Goal: Feedback & Contribution: Submit feedback/report problem

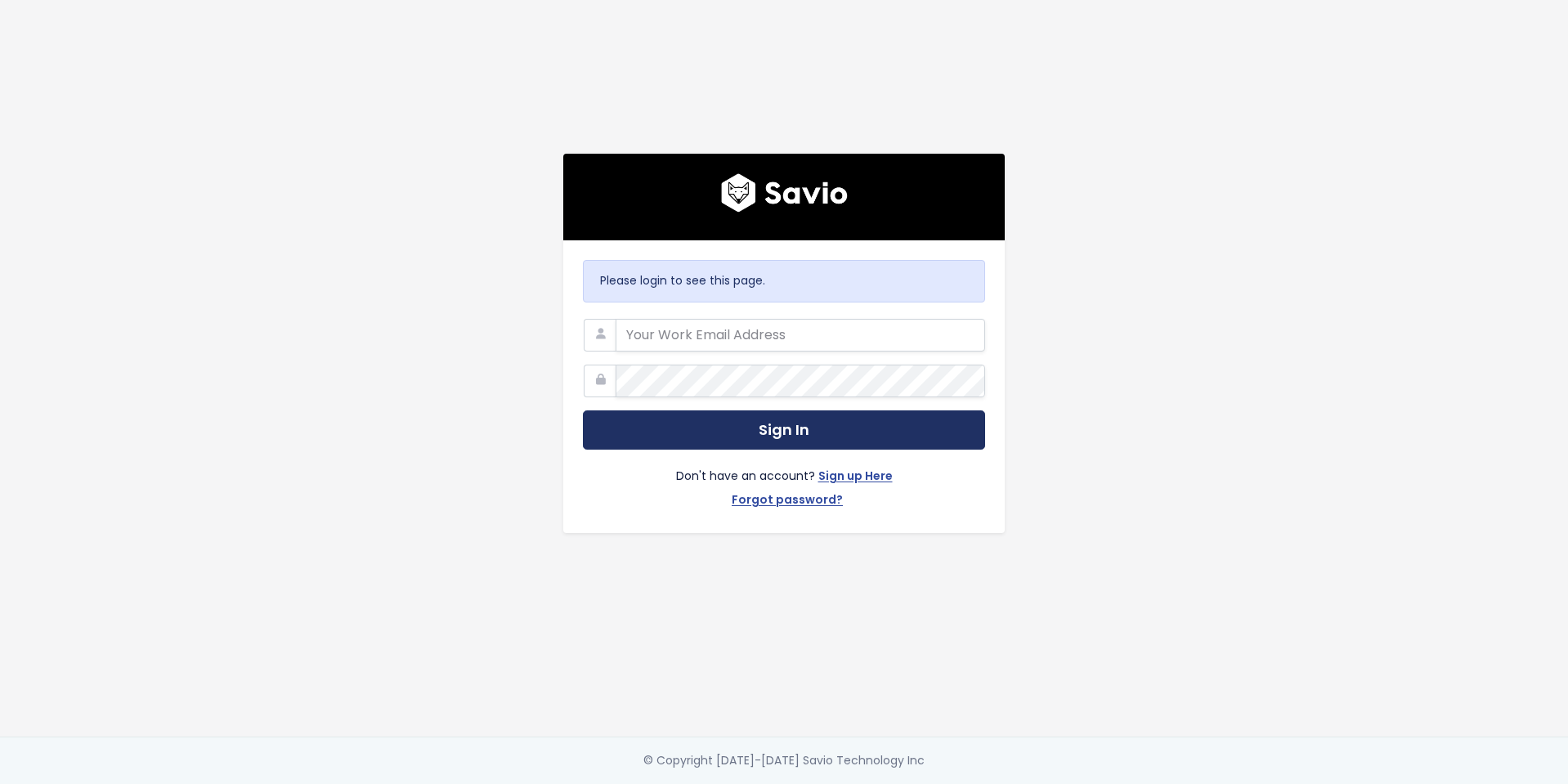
type input "jennifer.turnbull@liferaftinc.com"
click at [801, 428] on button "Sign In" at bounding box center [784, 430] width 402 height 40
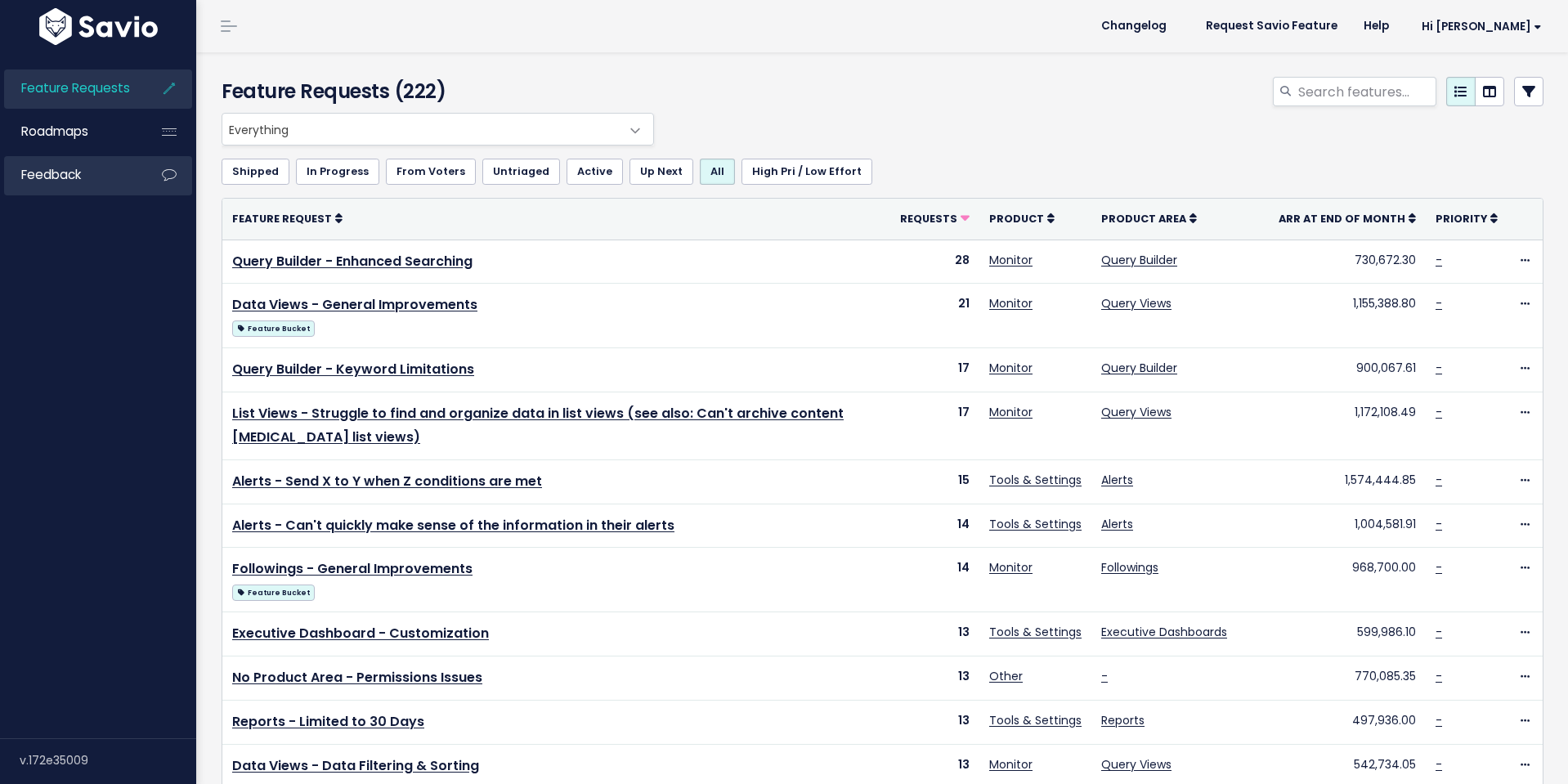
click at [81, 167] on span "Feedback" at bounding box center [51, 174] width 60 height 17
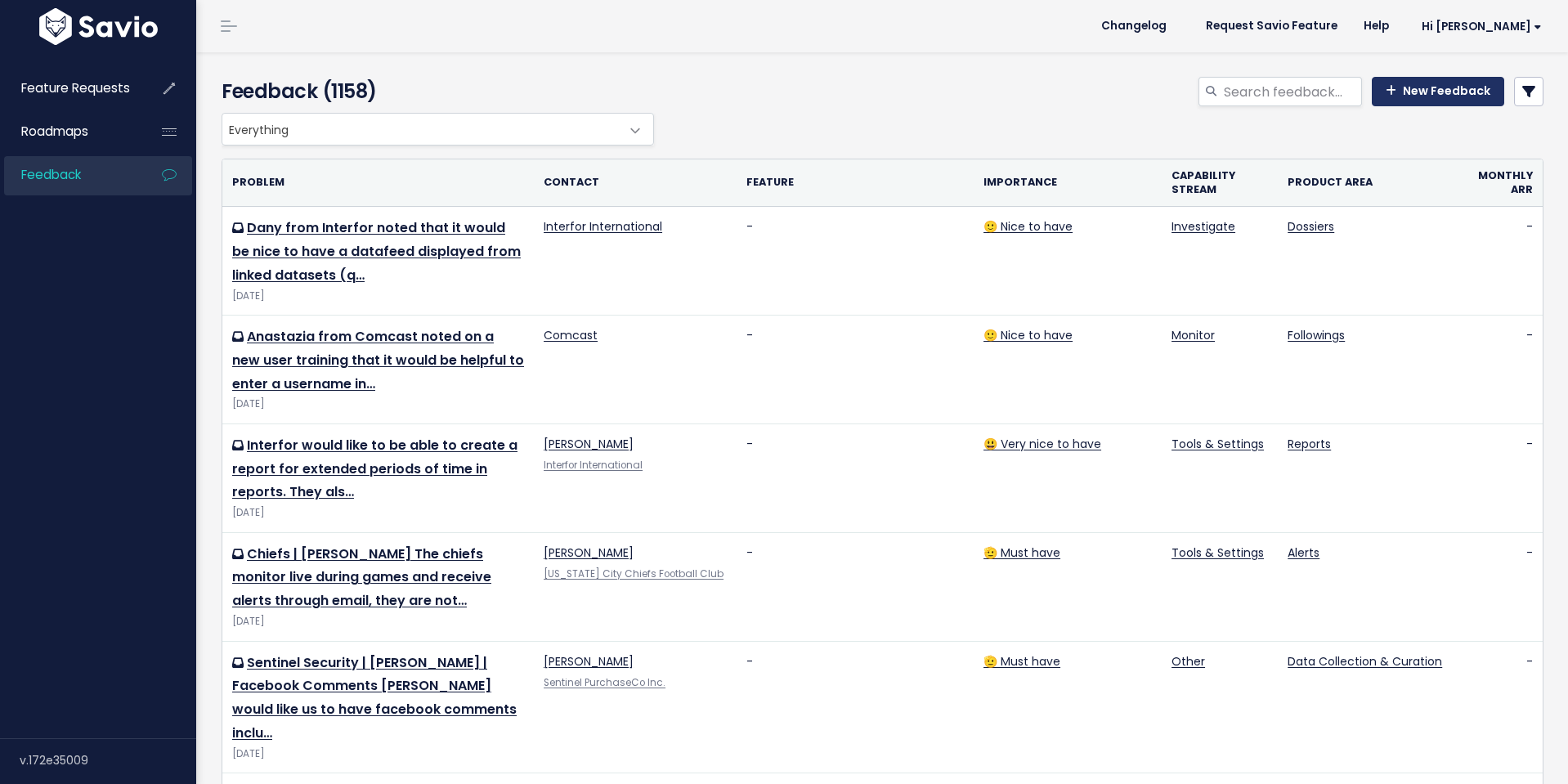
click at [1436, 88] on link "New Feedback" at bounding box center [1438, 92] width 132 height 30
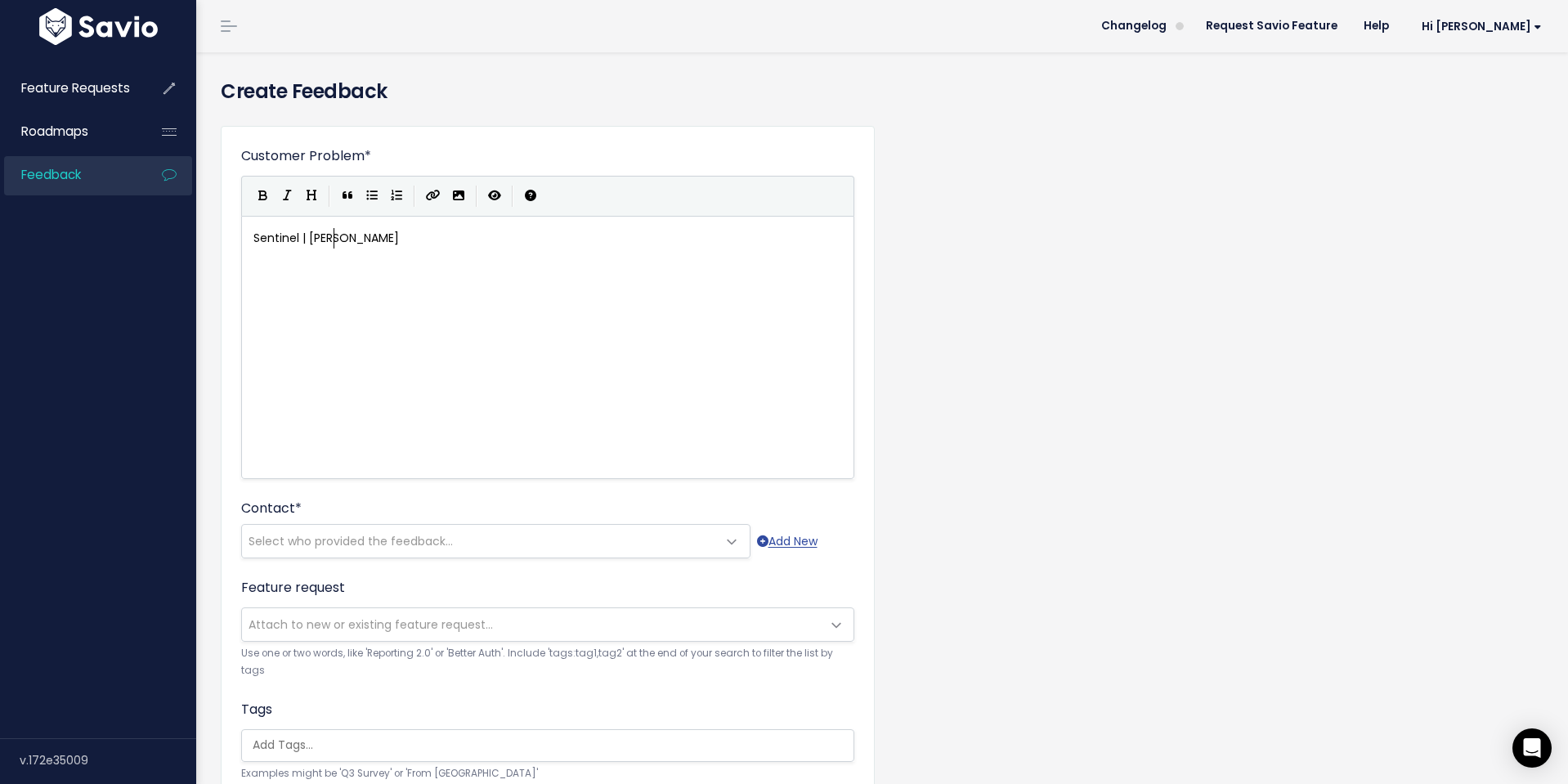
scroll to position [6, 80]
type textarea "Sentinel | Nikki"
click at [538, 251] on div "xxxxxxxxxx Sentinel | Nikki" at bounding box center [548, 238] width 595 height 27
type textarea "Carys | Widget in Dashboards"
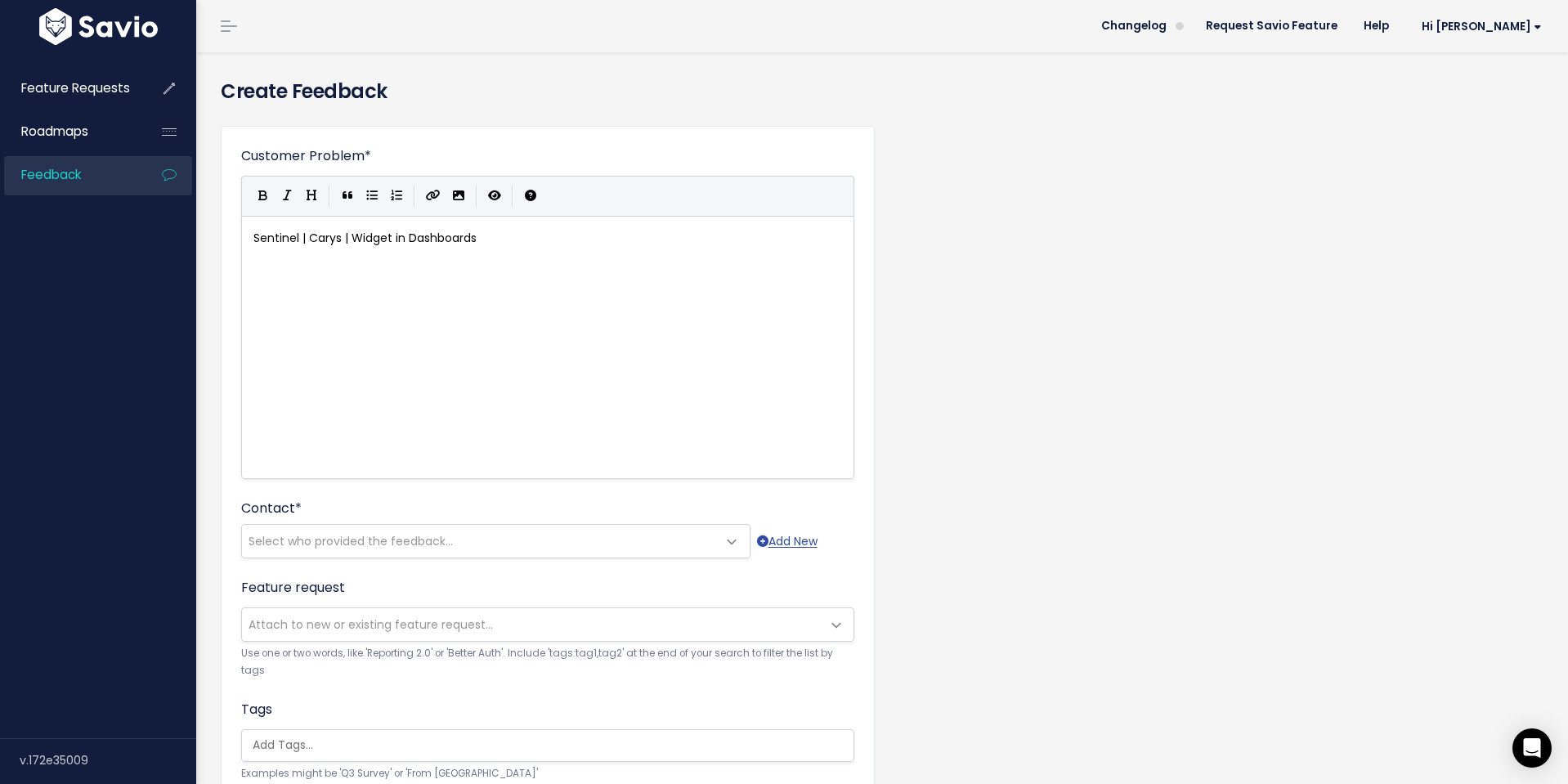
click at [535, 246] on pre "Sentinel | Carys | Widget in Dashboards" at bounding box center [548, 238] width 595 height 21
type textarea "One"
type textarea "Carys would like to see us include another widgetin"
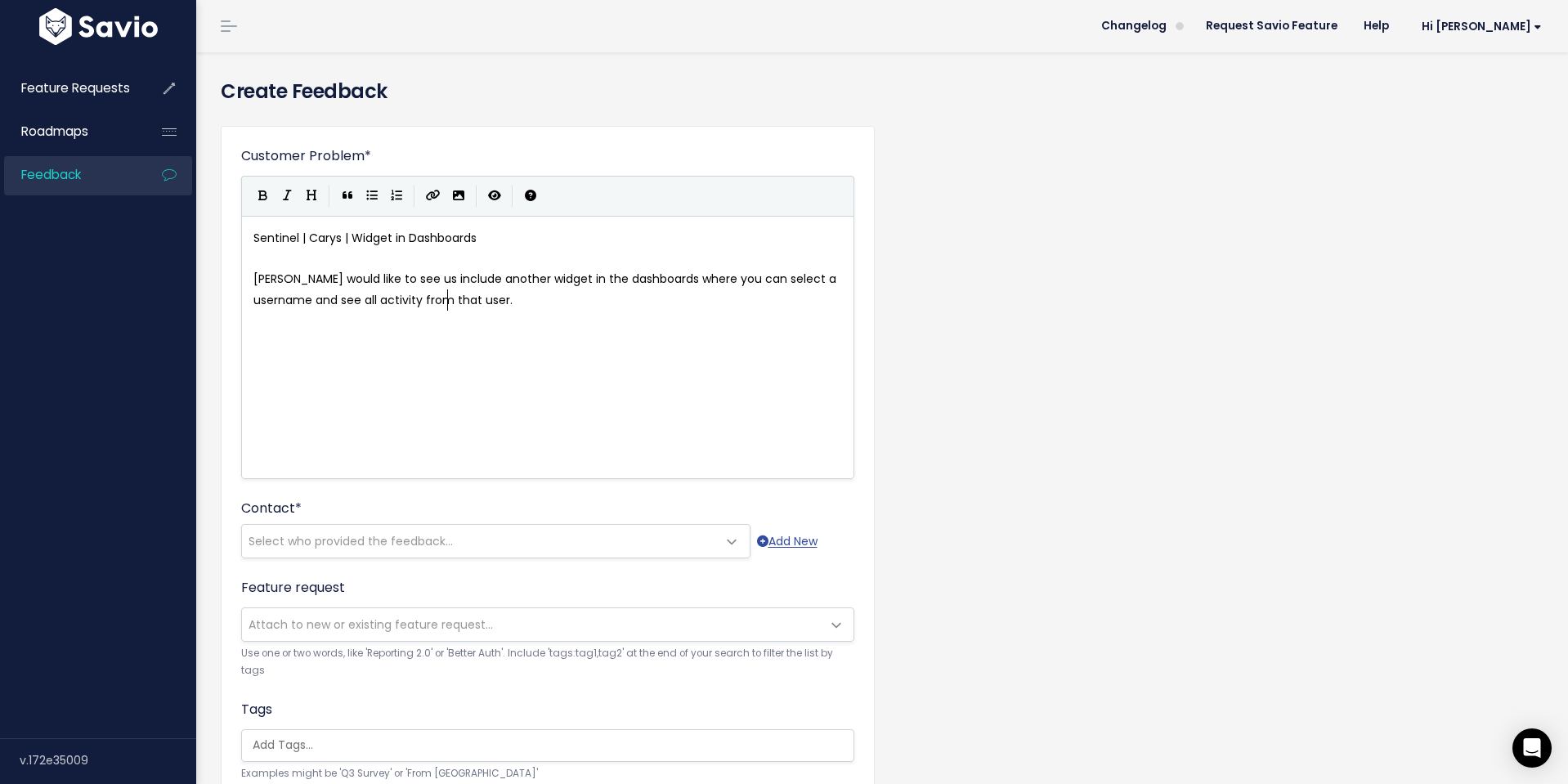
scroll to position [6, 504]
type textarea "in the dashboards where you can select a username and see all activity from tha…"
type textarea "U"
type textarea "The user may not necessarily watta"
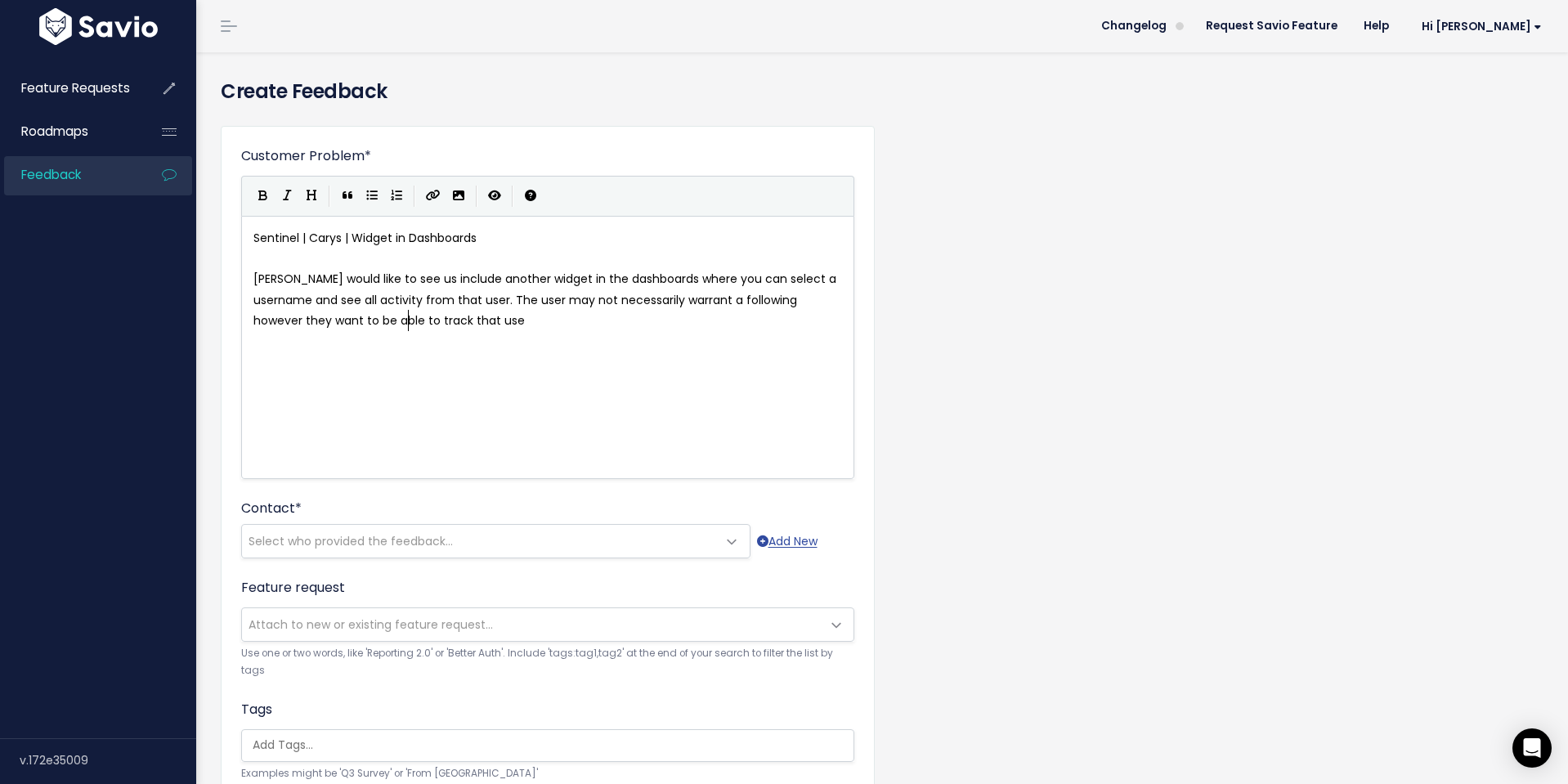
scroll to position [6, 366]
type textarea "rrant a following however they want to be able to track that user in the"
type textarea "a query but the currentlw"
type textarea "workflow would be to filter user"
type textarea "re"
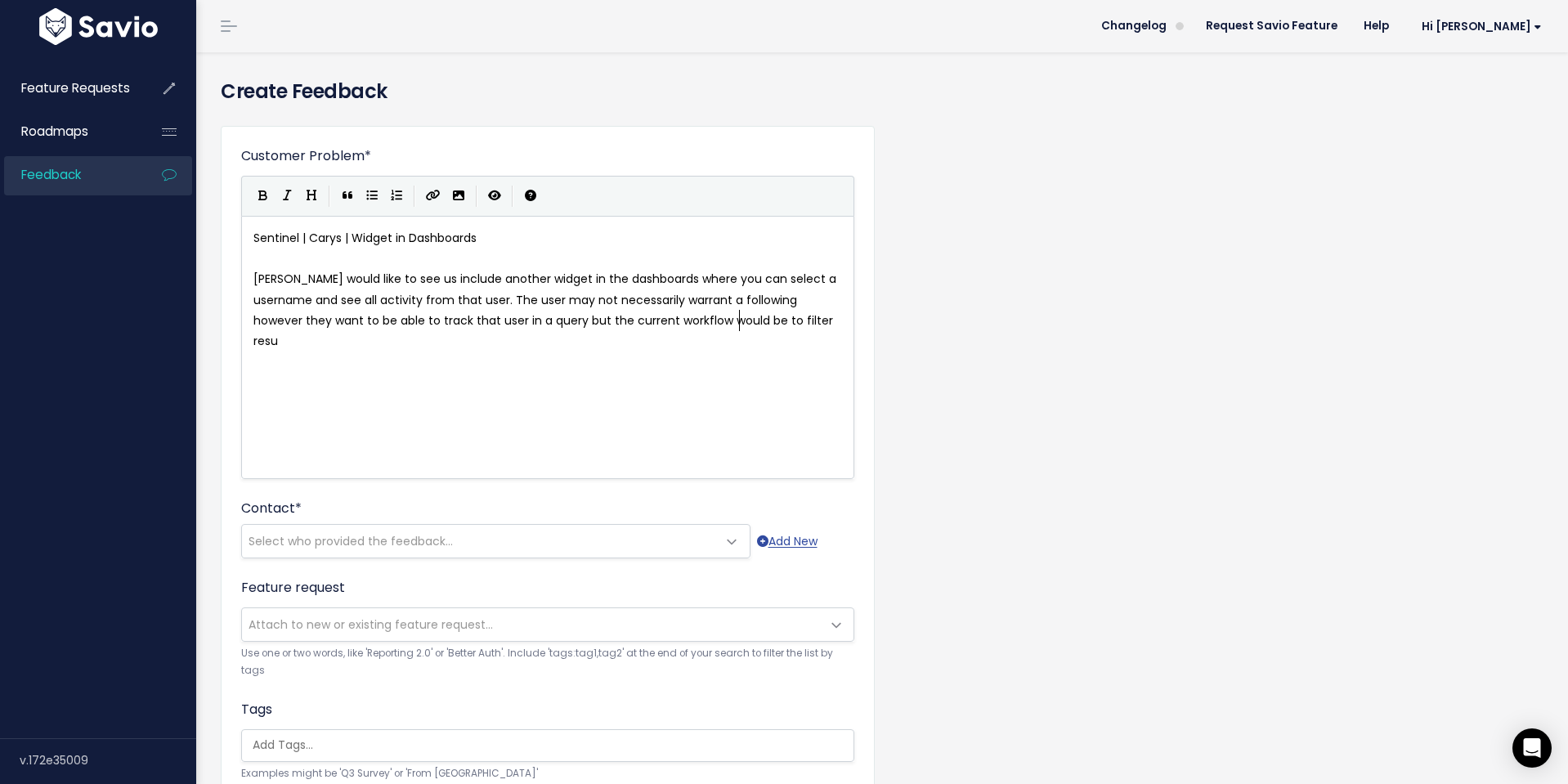
type textarea "resuk"
type textarea "i"
type textarea "ults in a query bu"
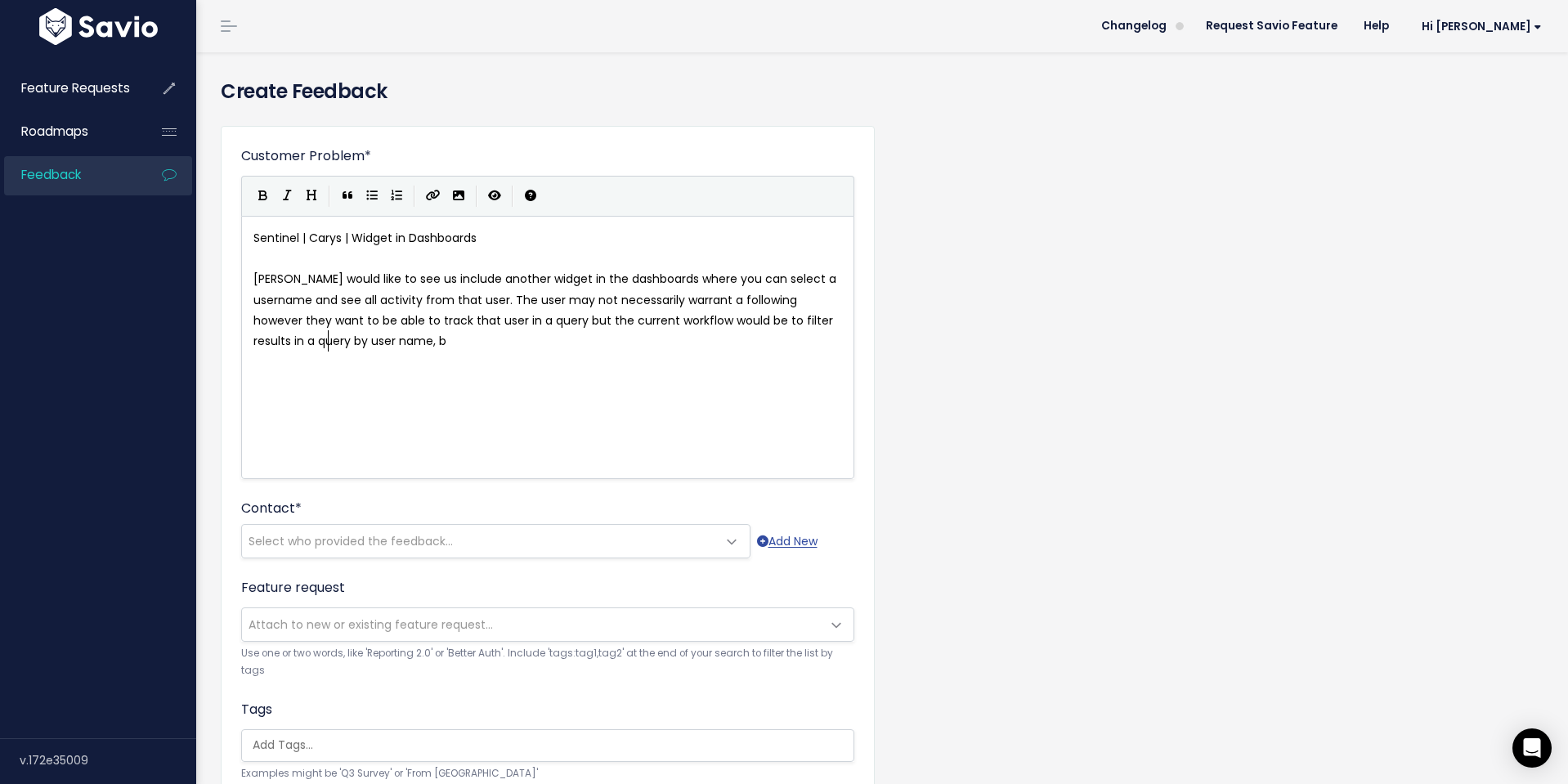
scroll to position [6, 90]
type textarea "y user name, bit"
type textarea "however that doesn't allow for consistenty"
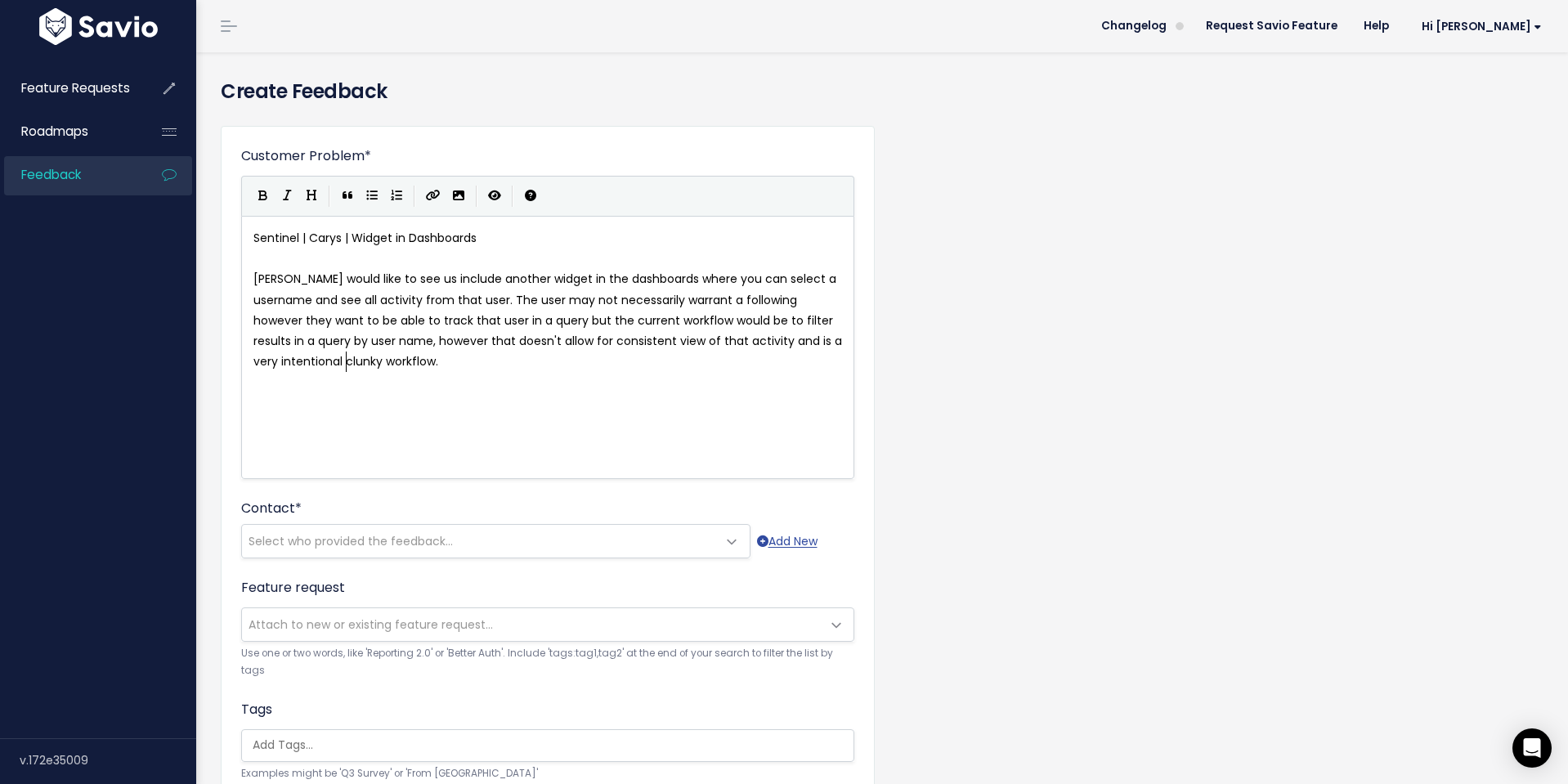
scroll to position [6, 348]
type textarea "view of that activity and is a very intentional clunky workflow."
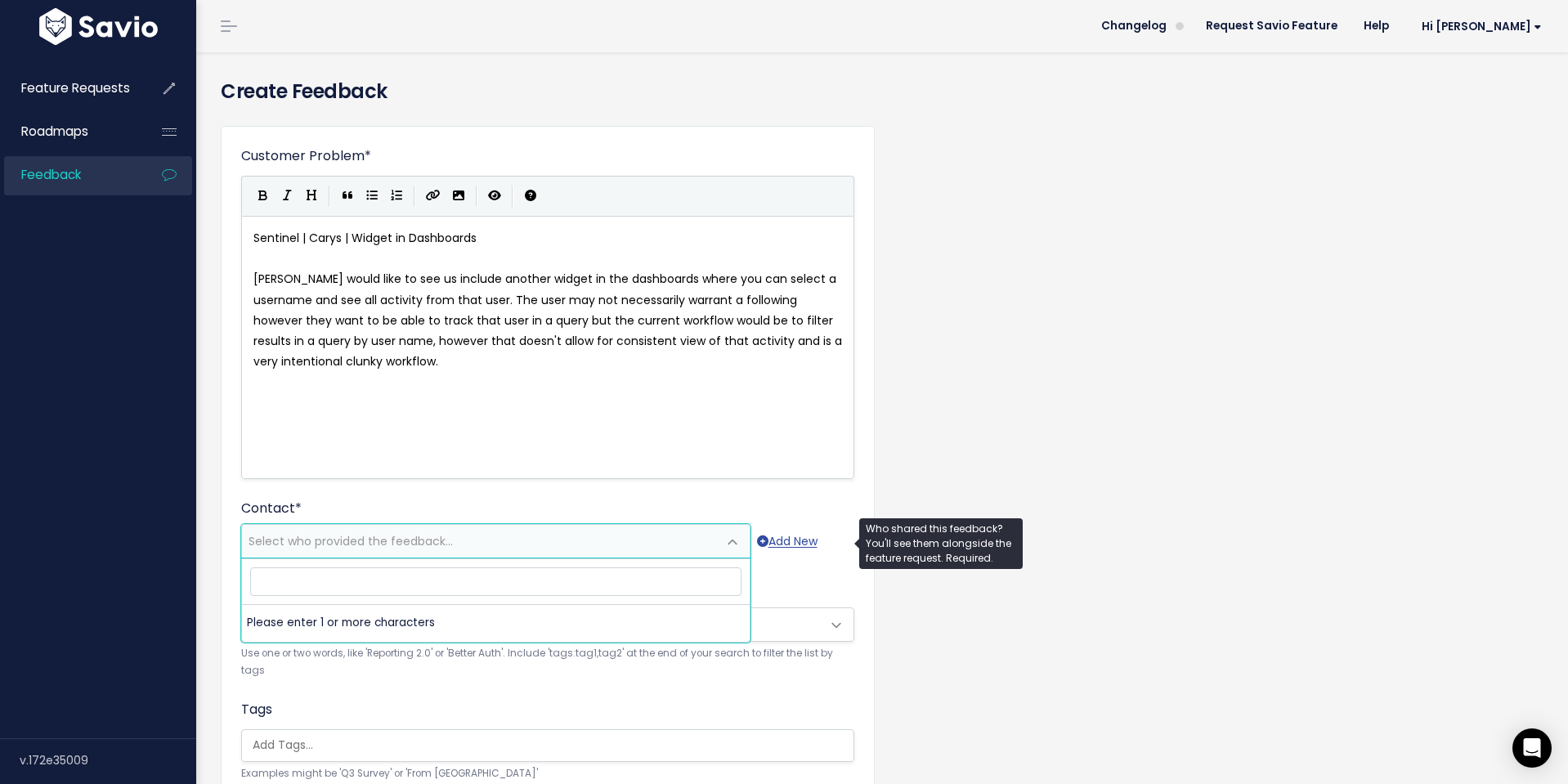
click at [676, 542] on span "Select who provided the feedback..." at bounding box center [480, 542] width 475 height 33
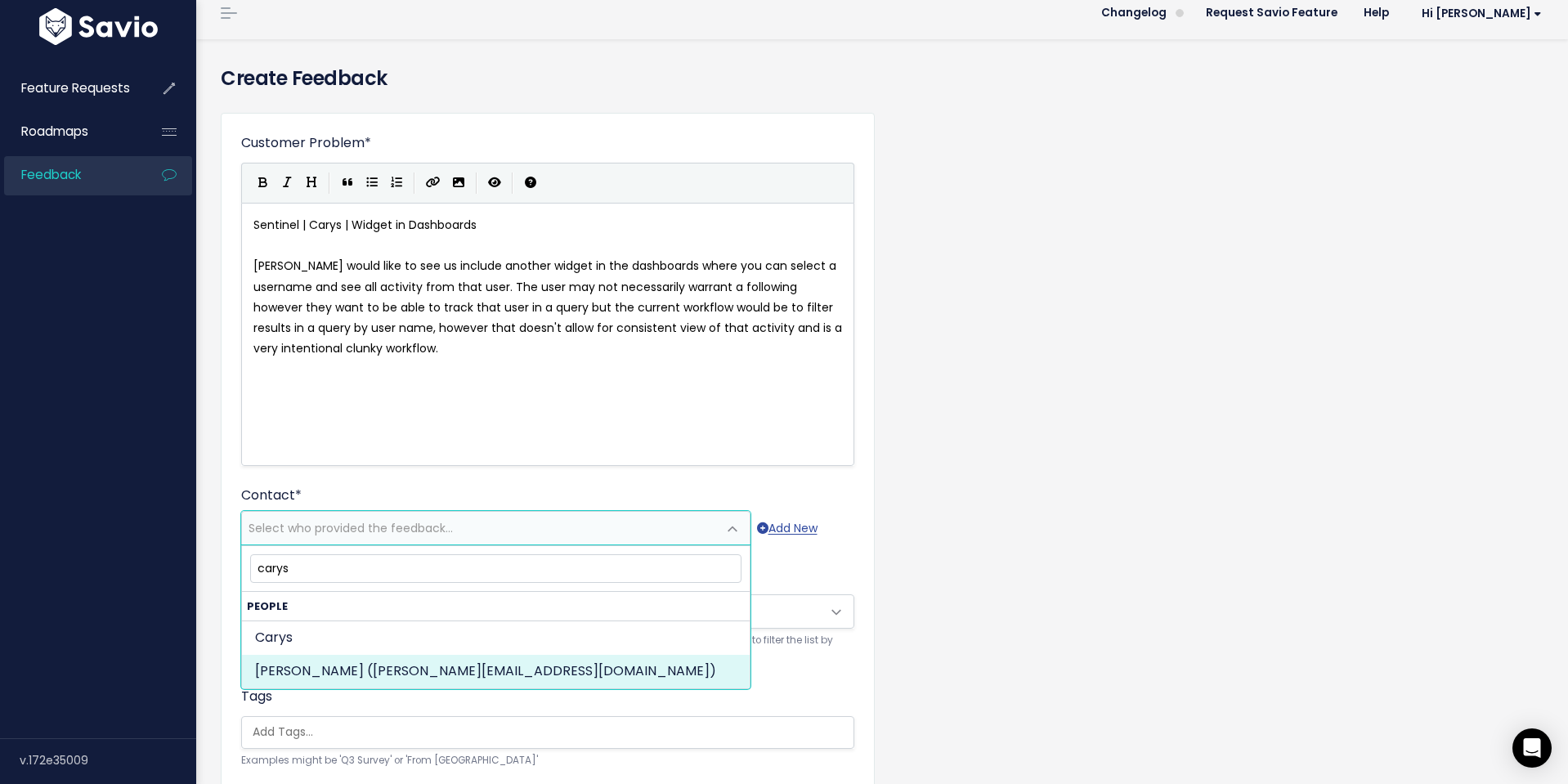
type input "carys"
drag, startPoint x: 595, startPoint y: 674, endPoint x: 621, endPoint y: 672, distance: 26.1
select select "85330219"
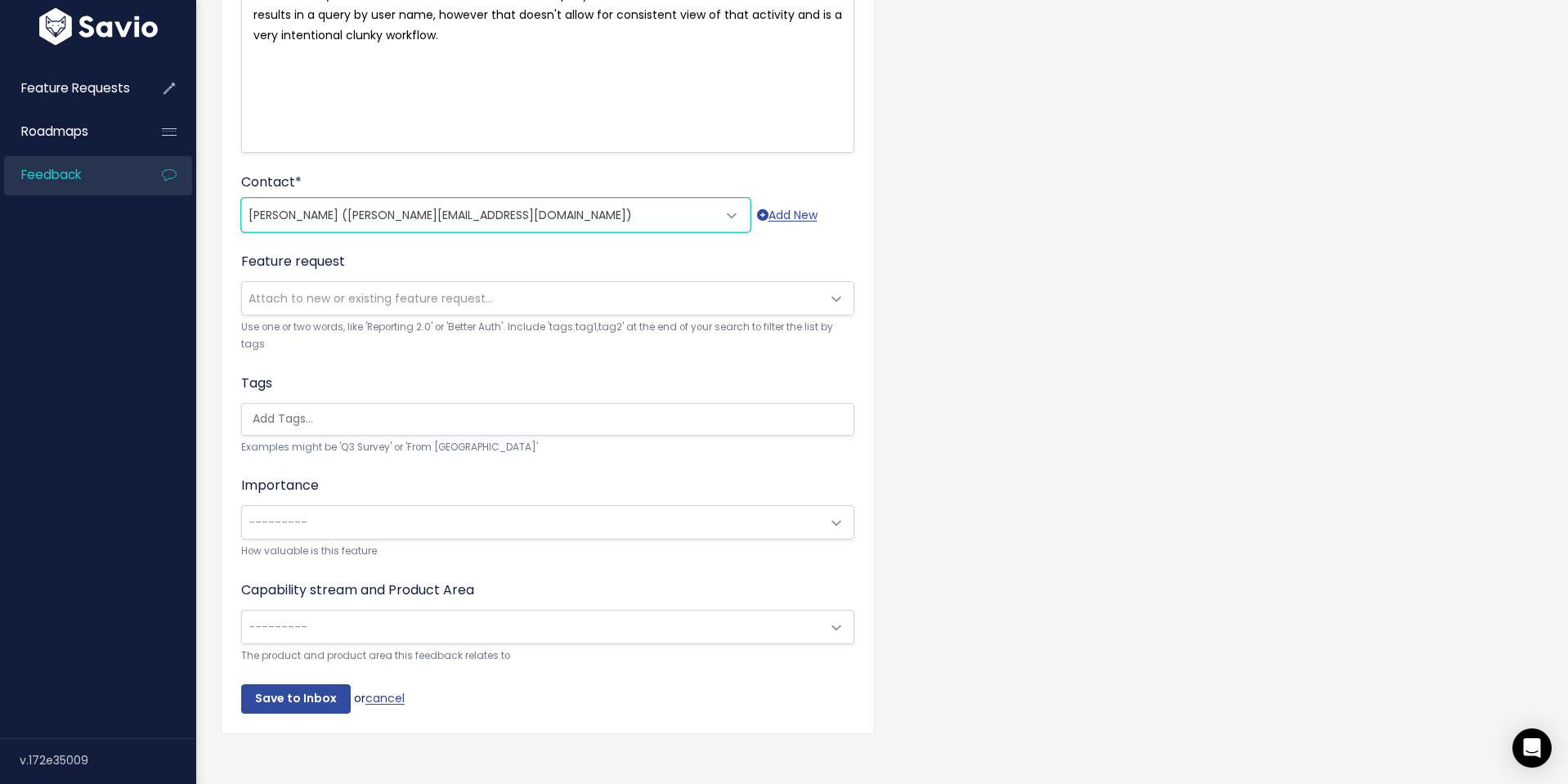
scroll to position [340, 0]
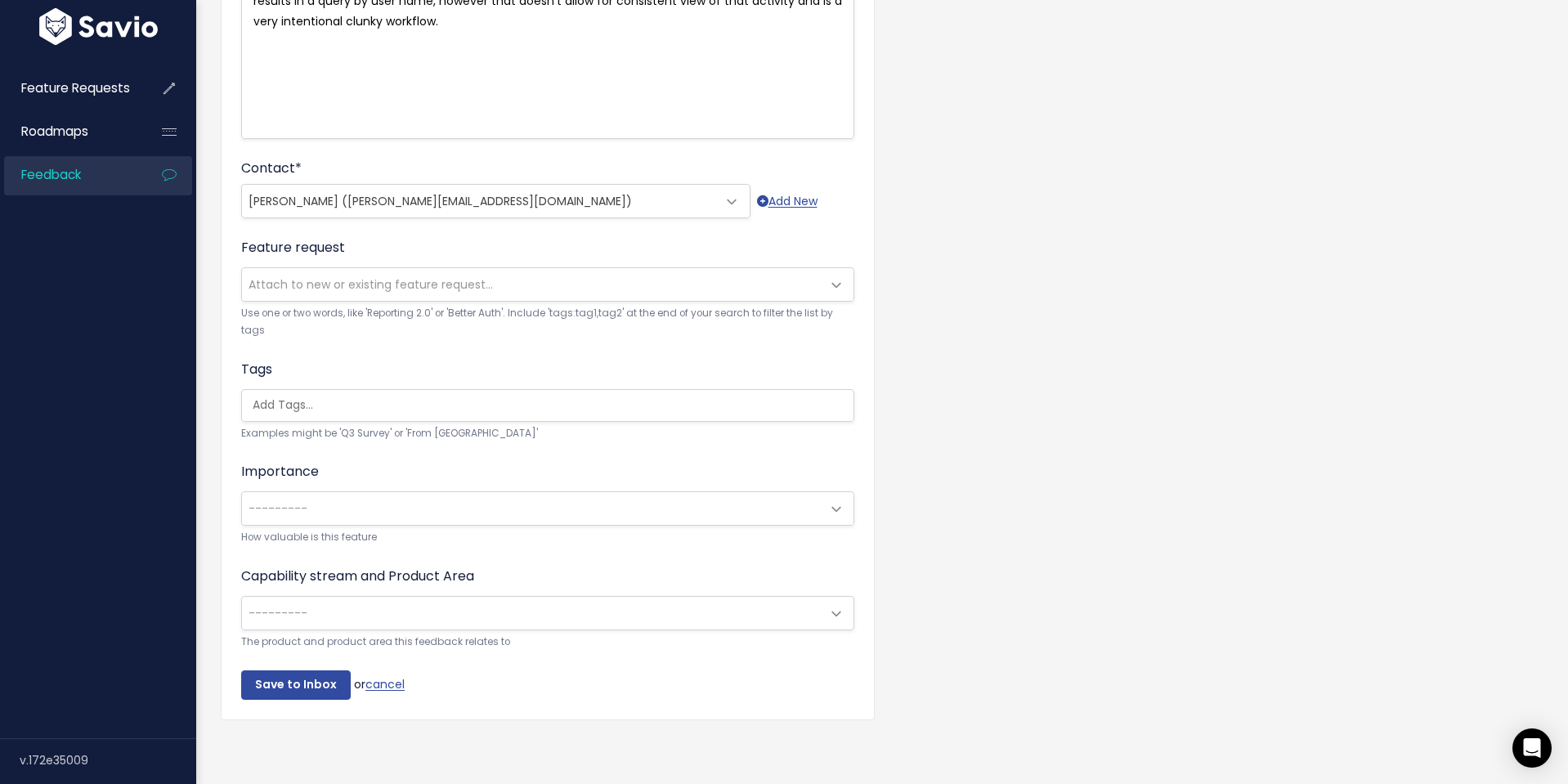
click at [543, 520] on span "---------" at bounding box center [532, 509] width 579 height 33
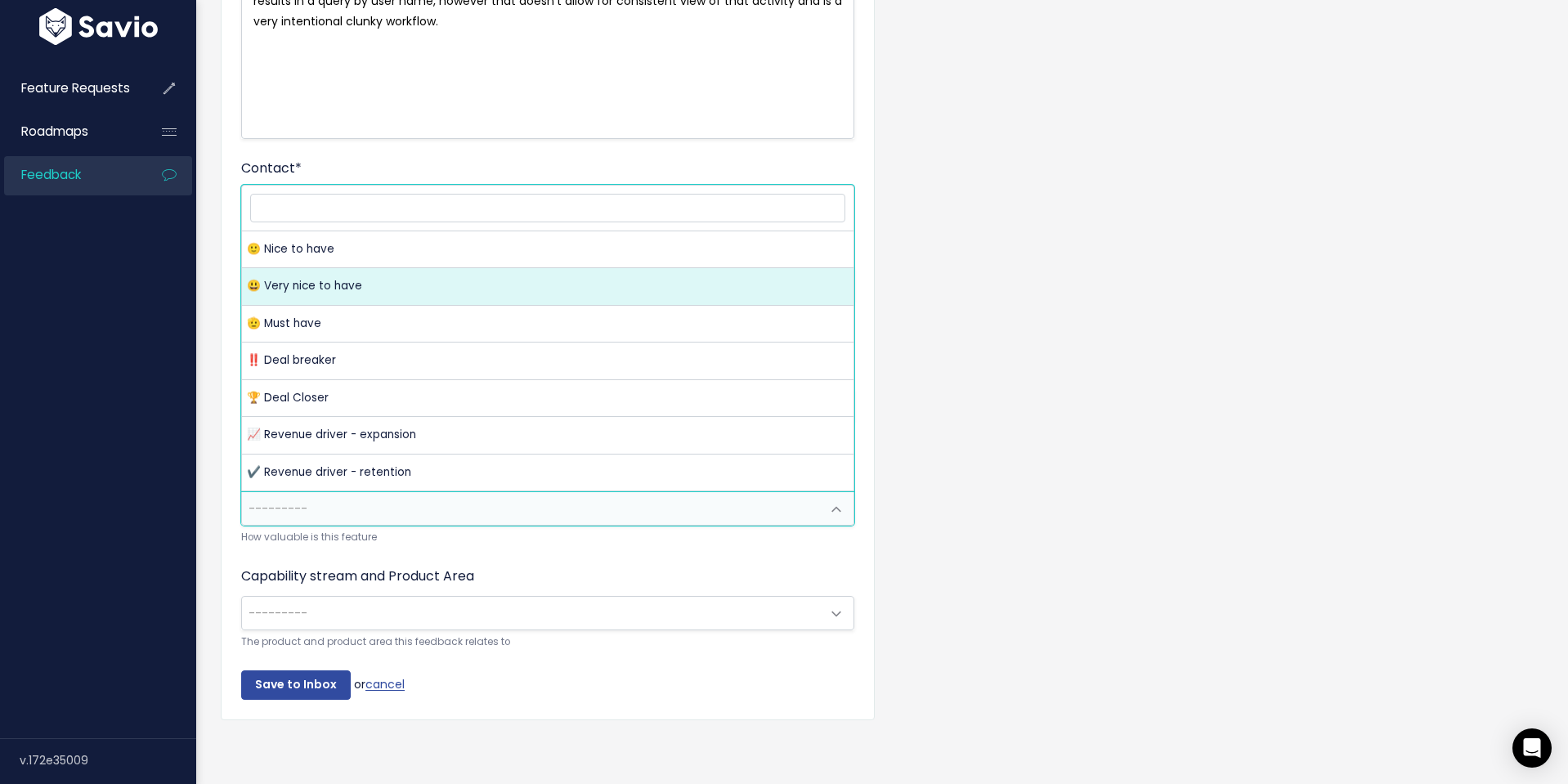
select select "VERY_NICE_TO_HAVE"
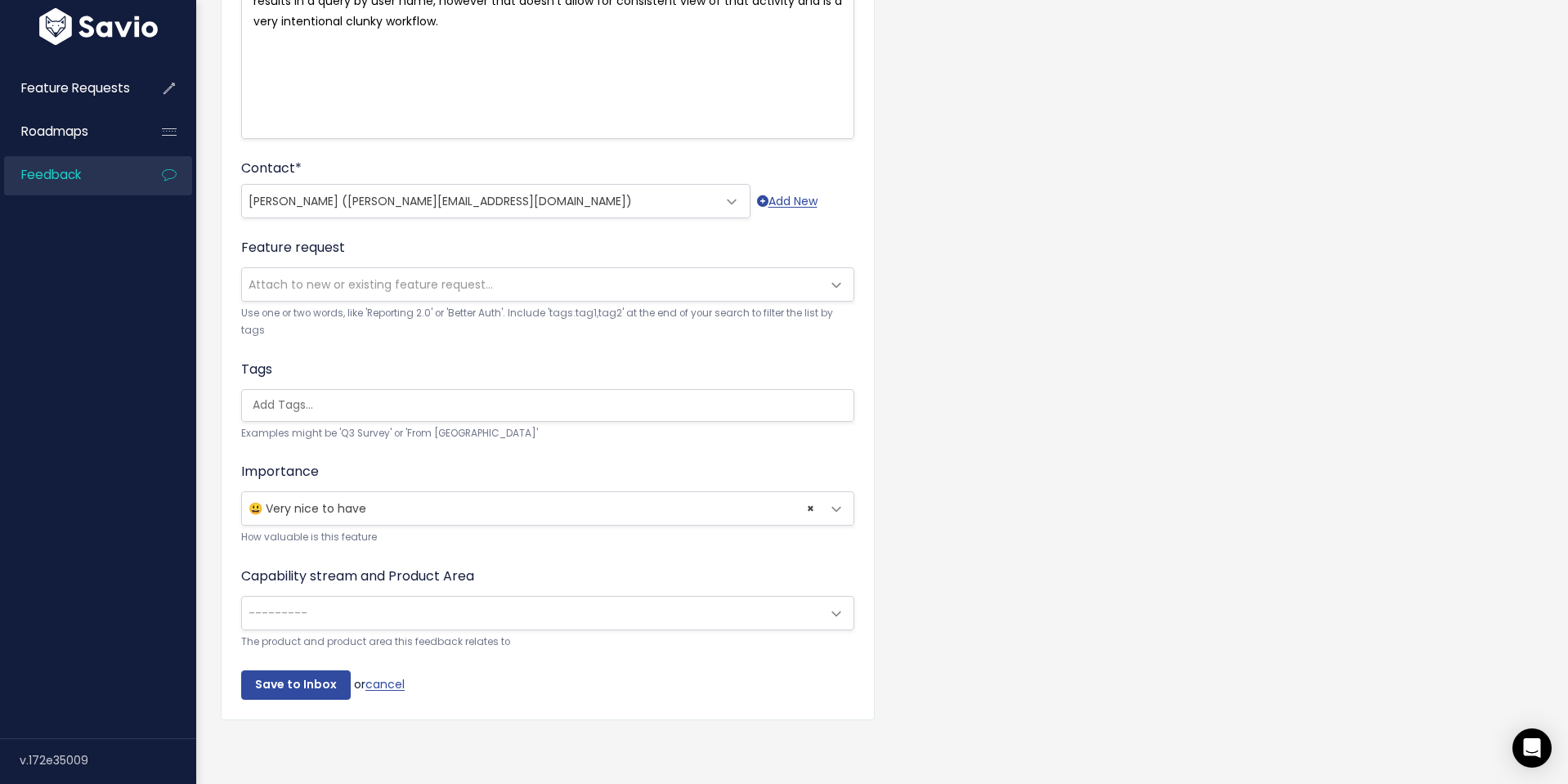
click at [425, 619] on span "---------" at bounding box center [532, 614] width 579 height 33
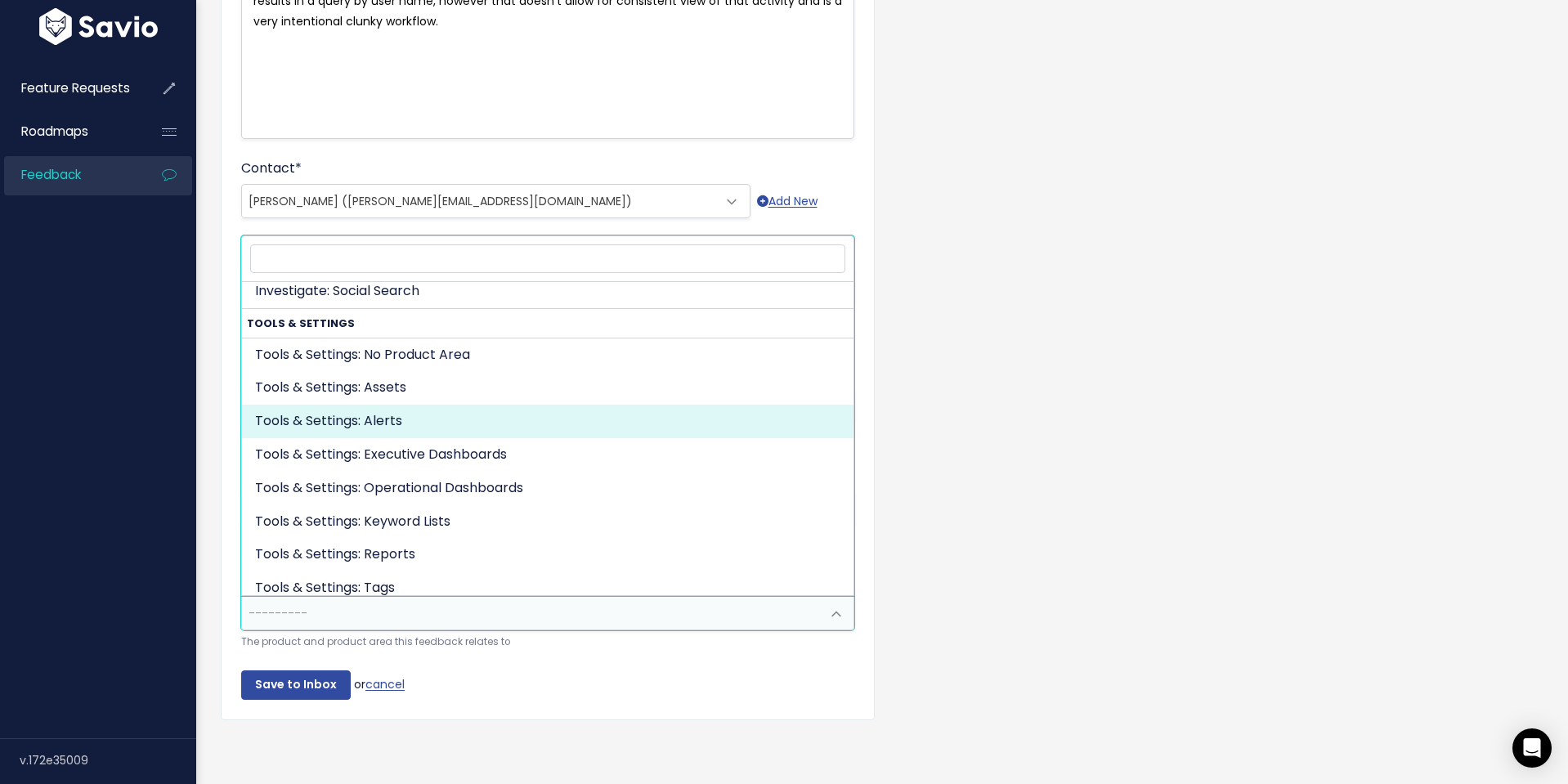
scroll to position [507, 0]
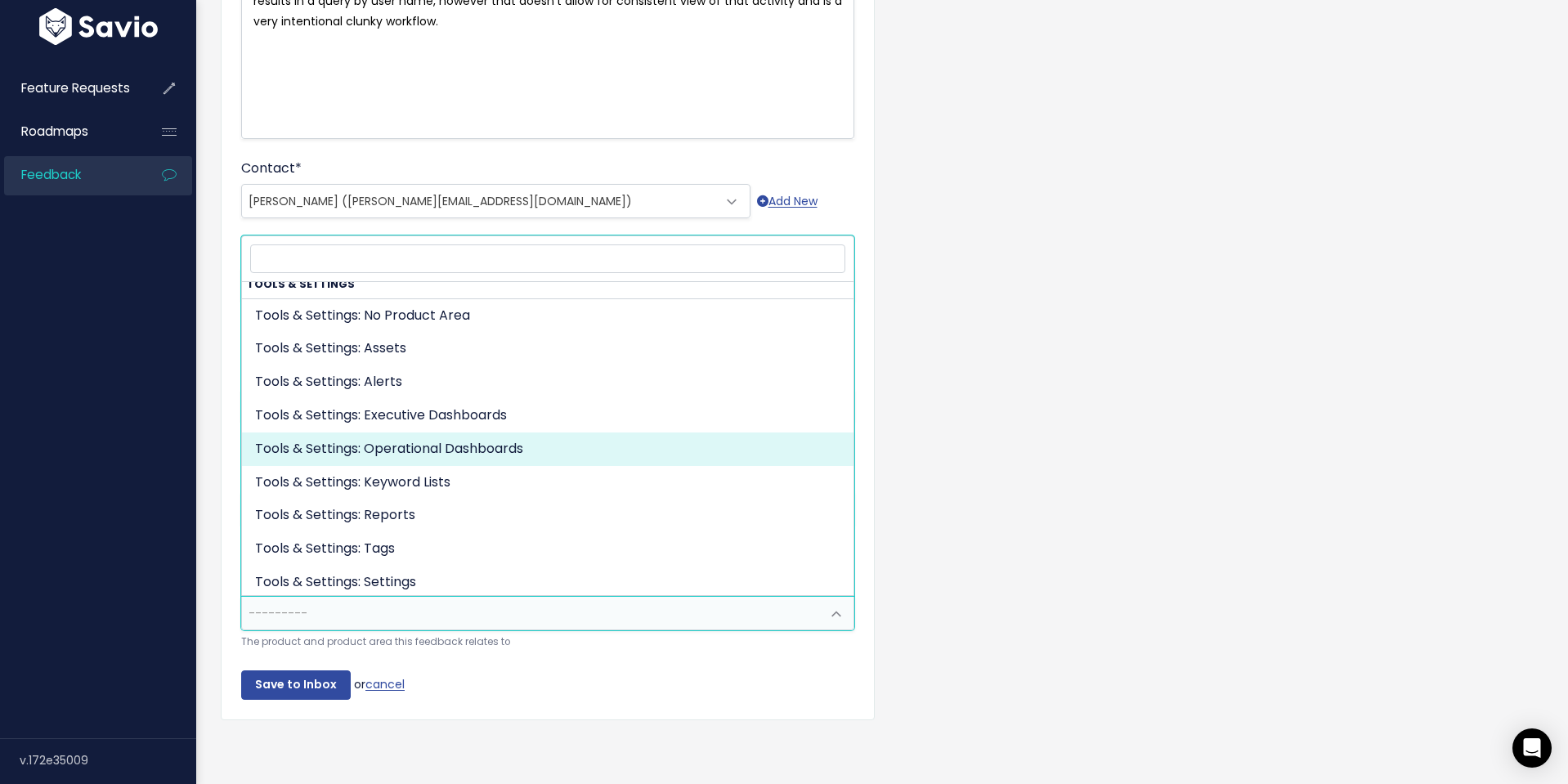
select select "TOOLS_SETTINGS:DASHBOARDS"
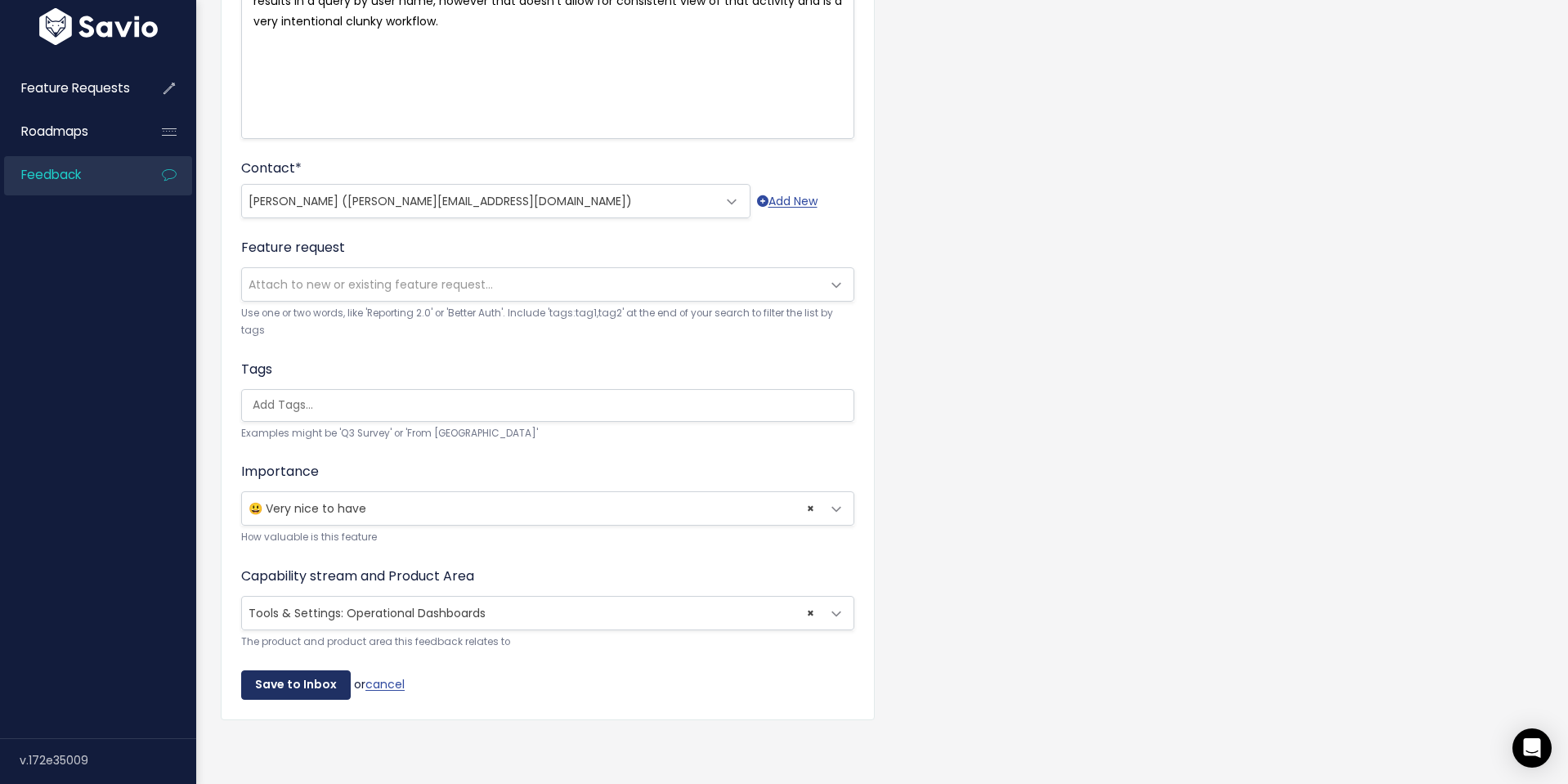
click at [270, 693] on input "Save to Inbox" at bounding box center [296, 686] width 109 height 30
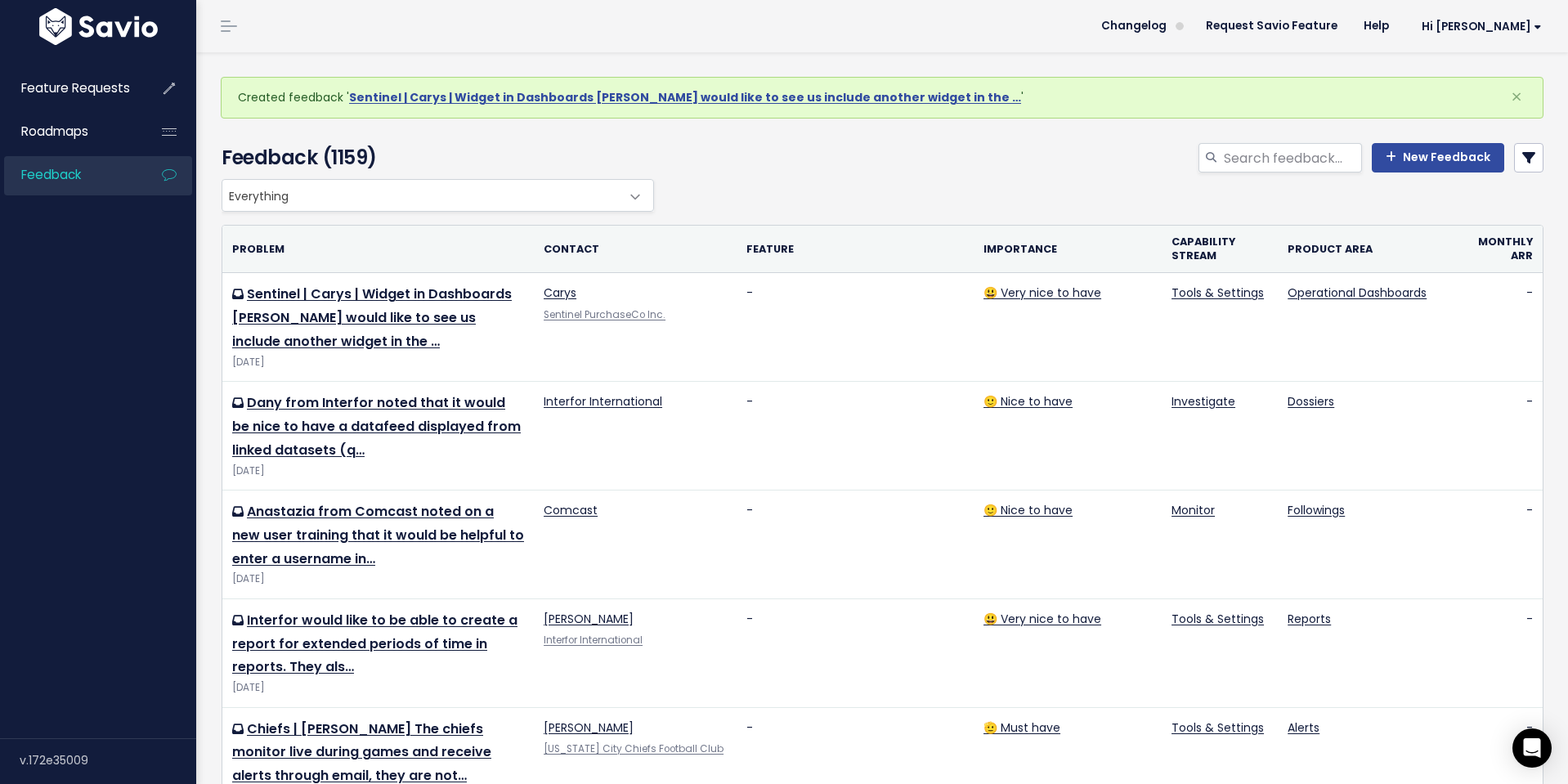
click at [101, 184] on link "Feedback" at bounding box center [69, 174] width 131 height 37
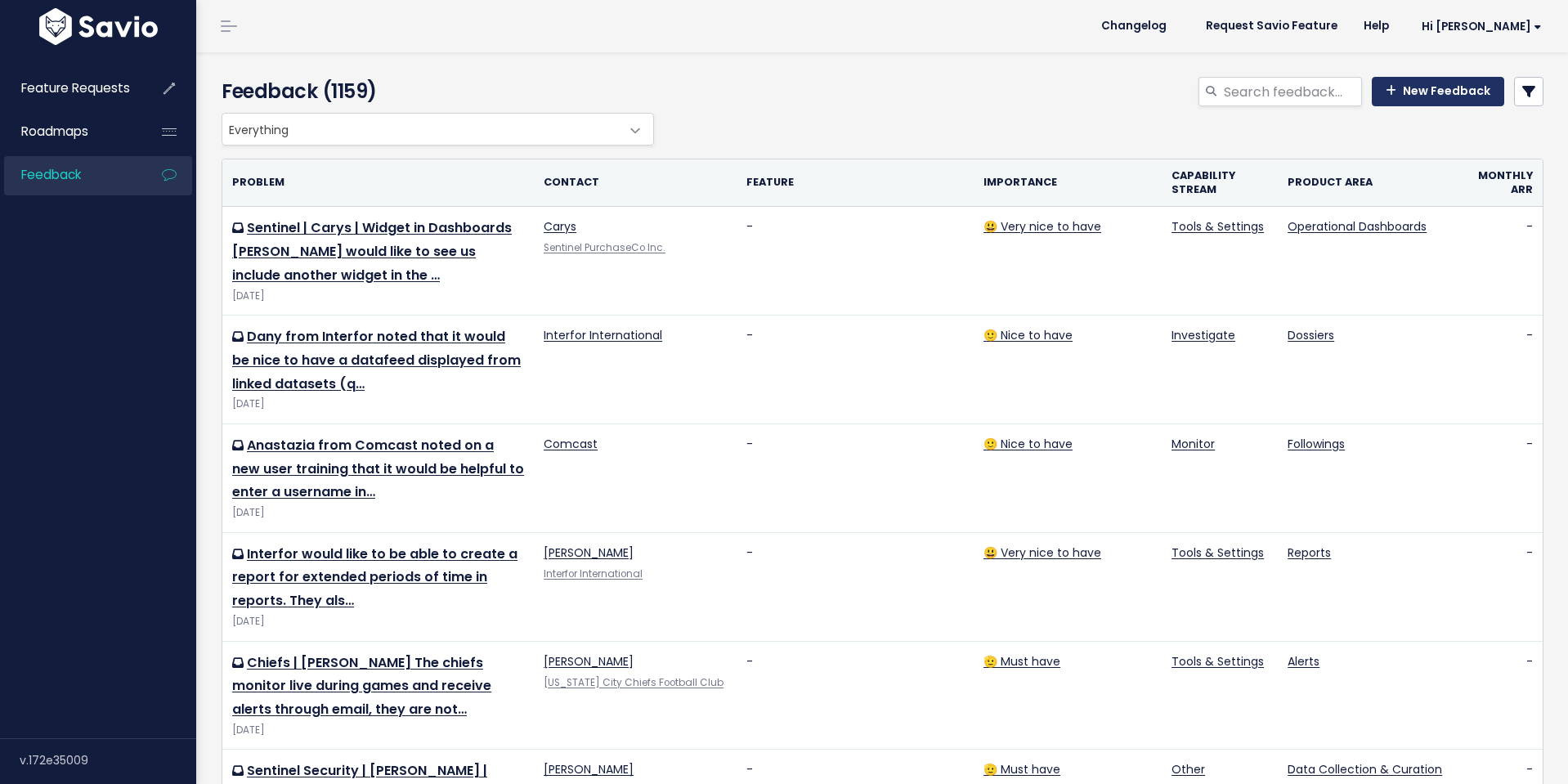
click at [1447, 88] on link "New Feedback" at bounding box center [1438, 92] width 132 height 30
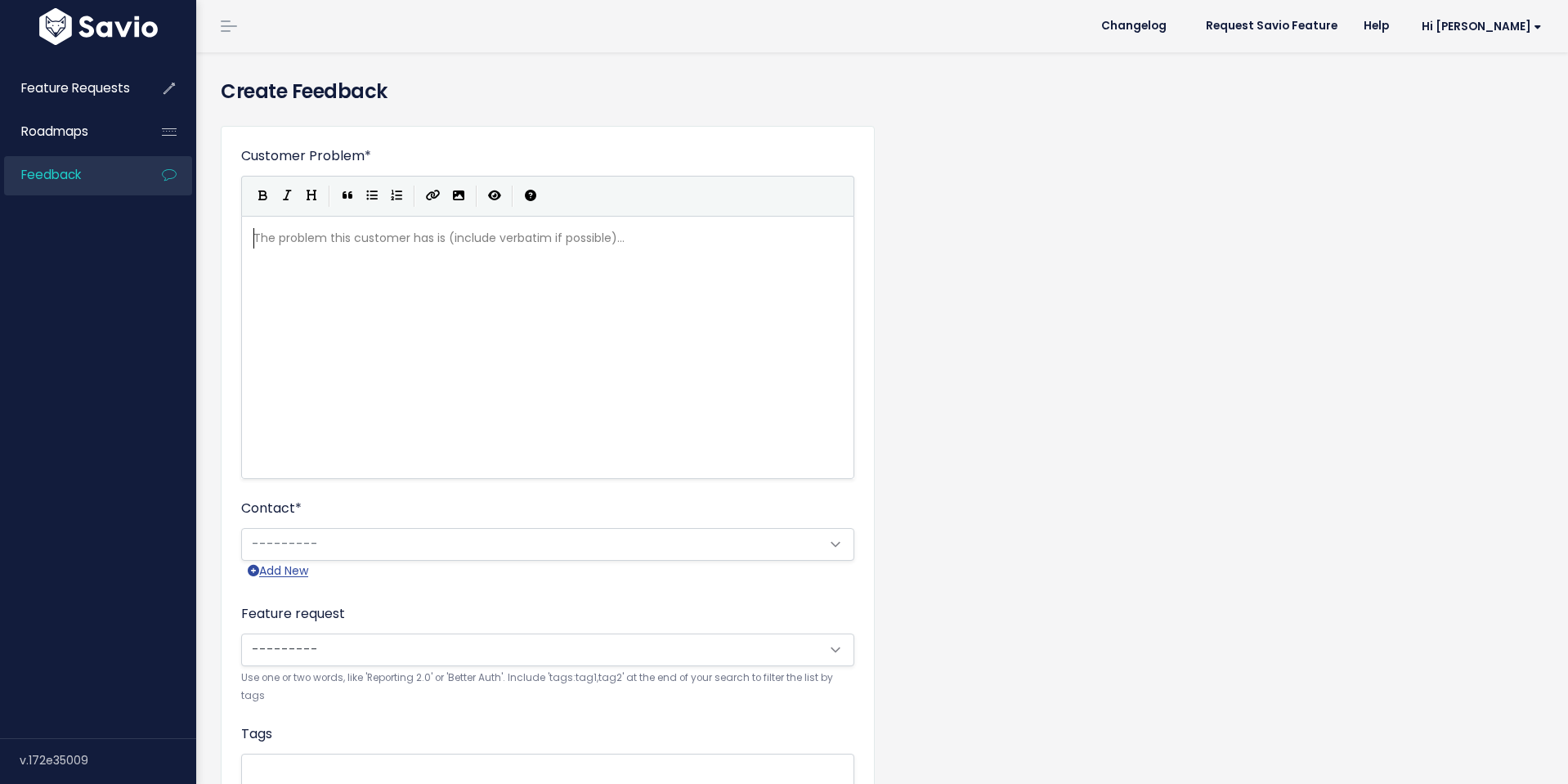
scroll to position [2, 0]
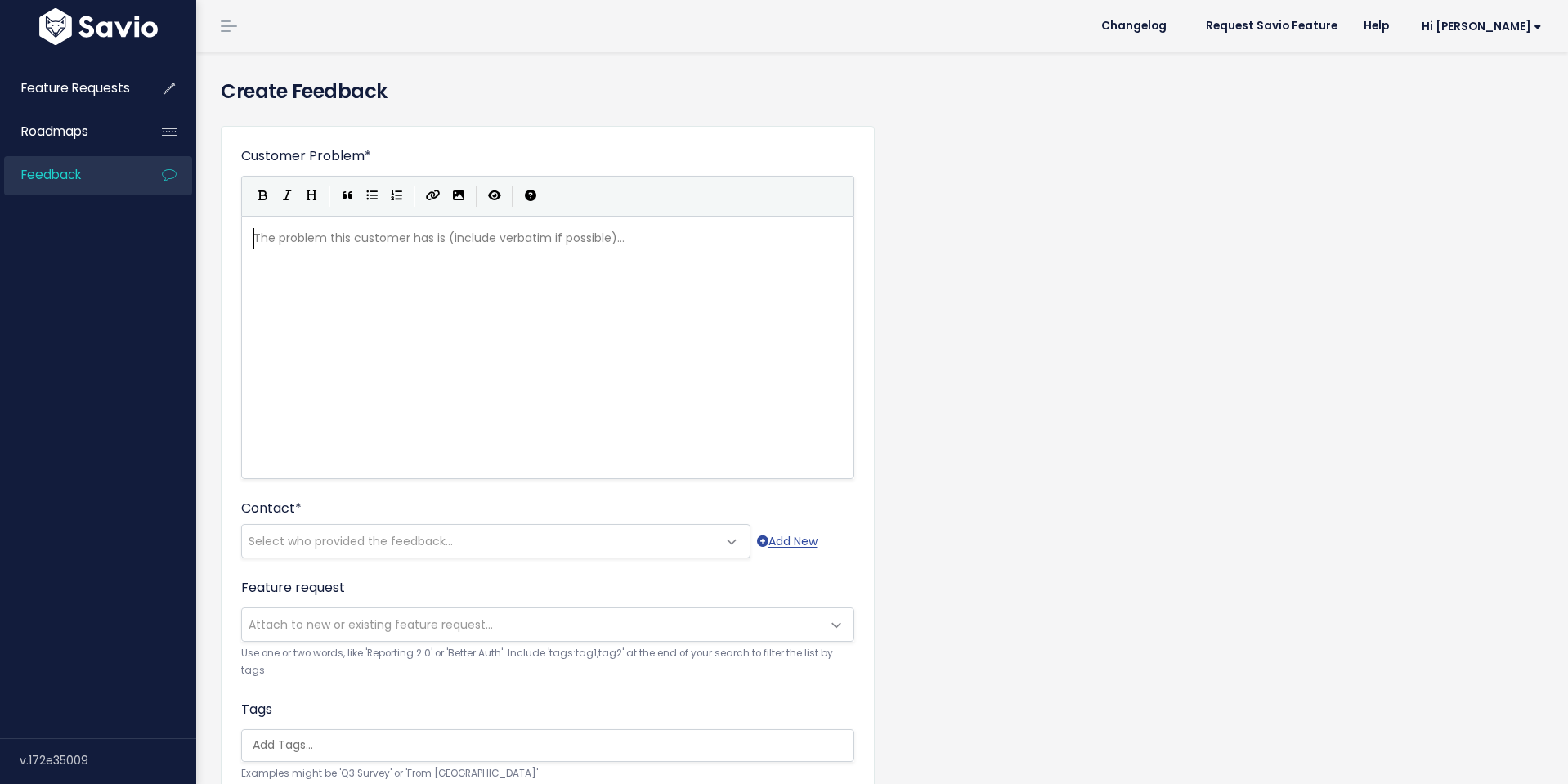
click at [303, 241] on pre "​" at bounding box center [548, 238] width 595 height 21
type textarea "[PERSON_NAME] | Executive Dashboards | <More"
type textarea "M<ore"
type textarea "ore segmentation"
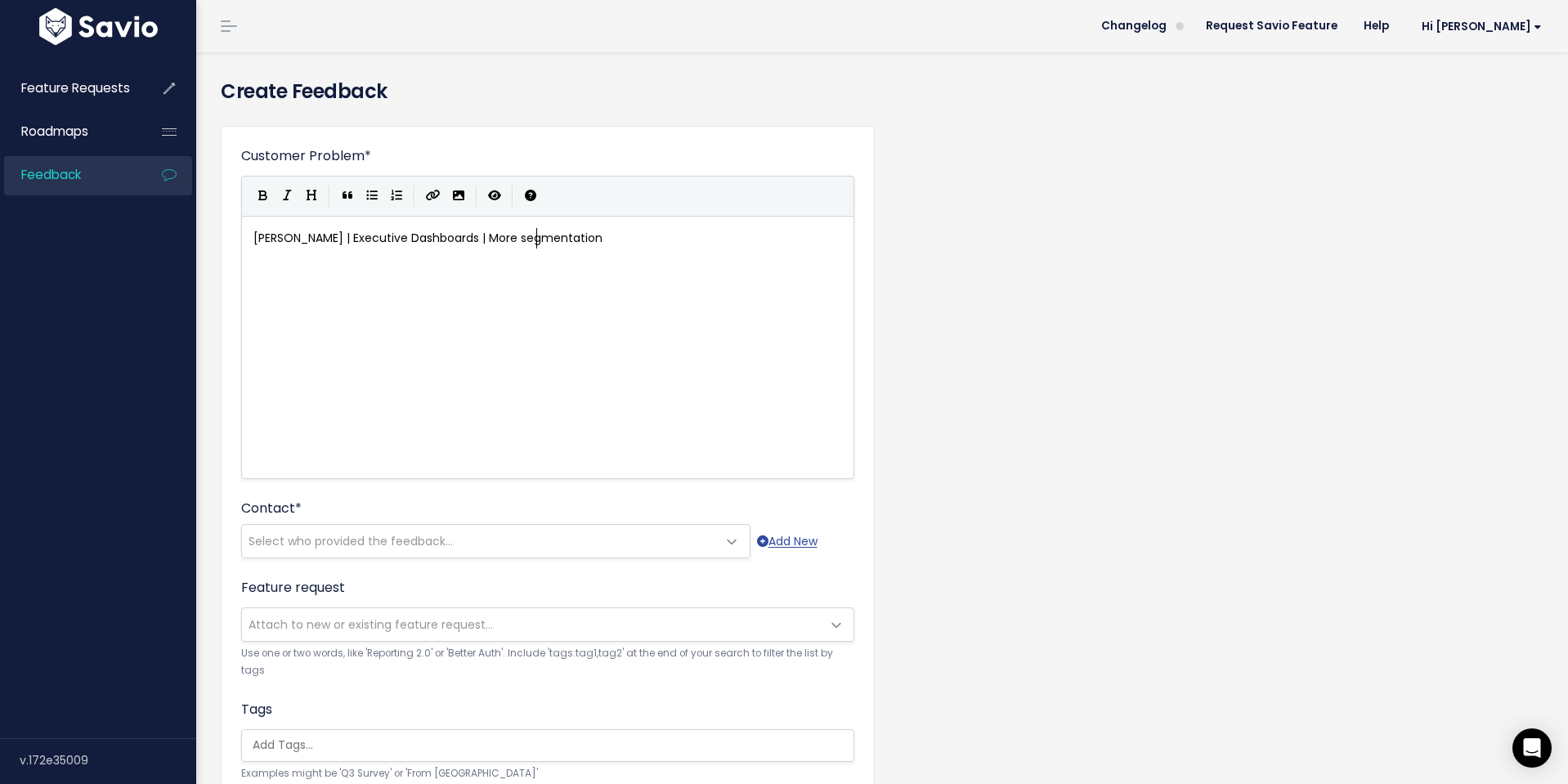
type textarea "'"
type textarea "[PERSON_NAME] would like to see more e"
type textarea "segmentation in Dashbaords in"
type textarea "for it to be"
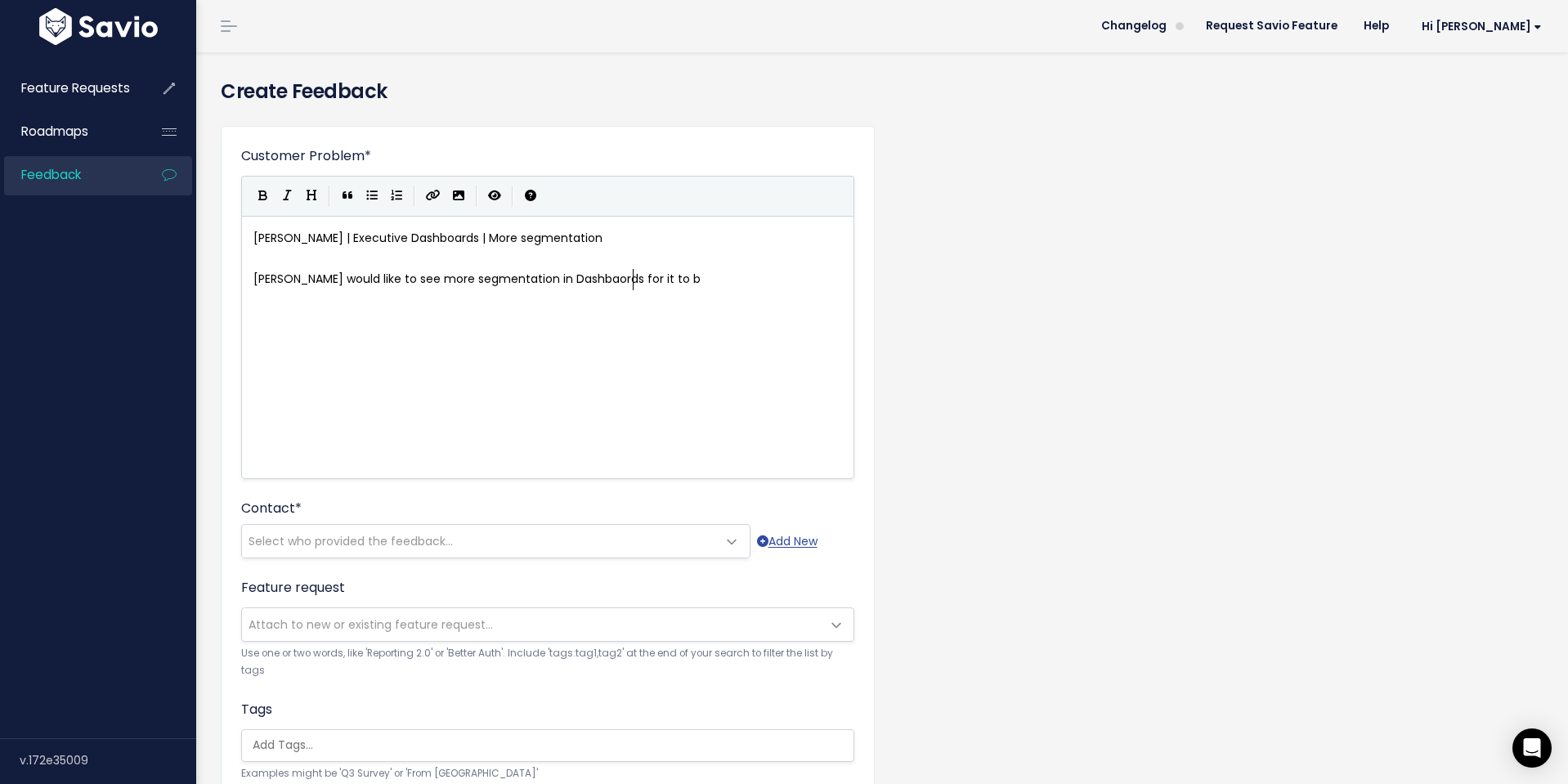
scroll to position [6, 60]
click at [547, 233] on pre "Nikki | Executive Dashboards | More segmentation" at bounding box center [548, 238] width 595 height 21
type textarea "in Executive Dashboards"
click at [462, 241] on span "Nikki | Executive Dashboards | More segmentation in Executive Dashboards" at bounding box center [500, 238] width 491 height 17
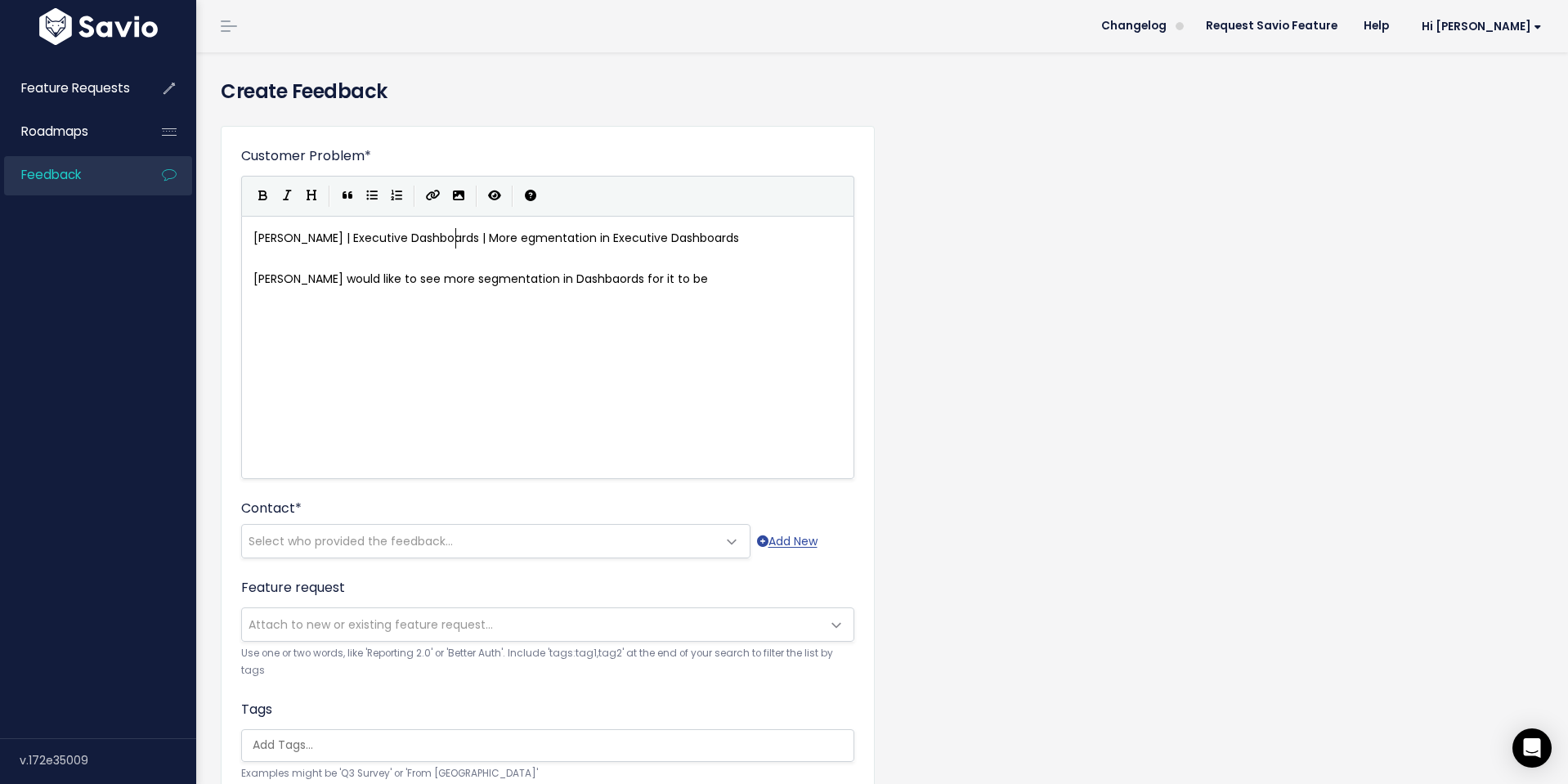
type textarea "S"
click at [461, 237] on span "Nikki | Executive Dashboards | More Segmentation in Executive Dashboards" at bounding box center [500, 238] width 492 height 17
click at [509, 284] on span "Nikki would like to see more segmentation in Dashbaords for it to be" at bounding box center [481, 279] width 455 height 17
type textarea "Executive"
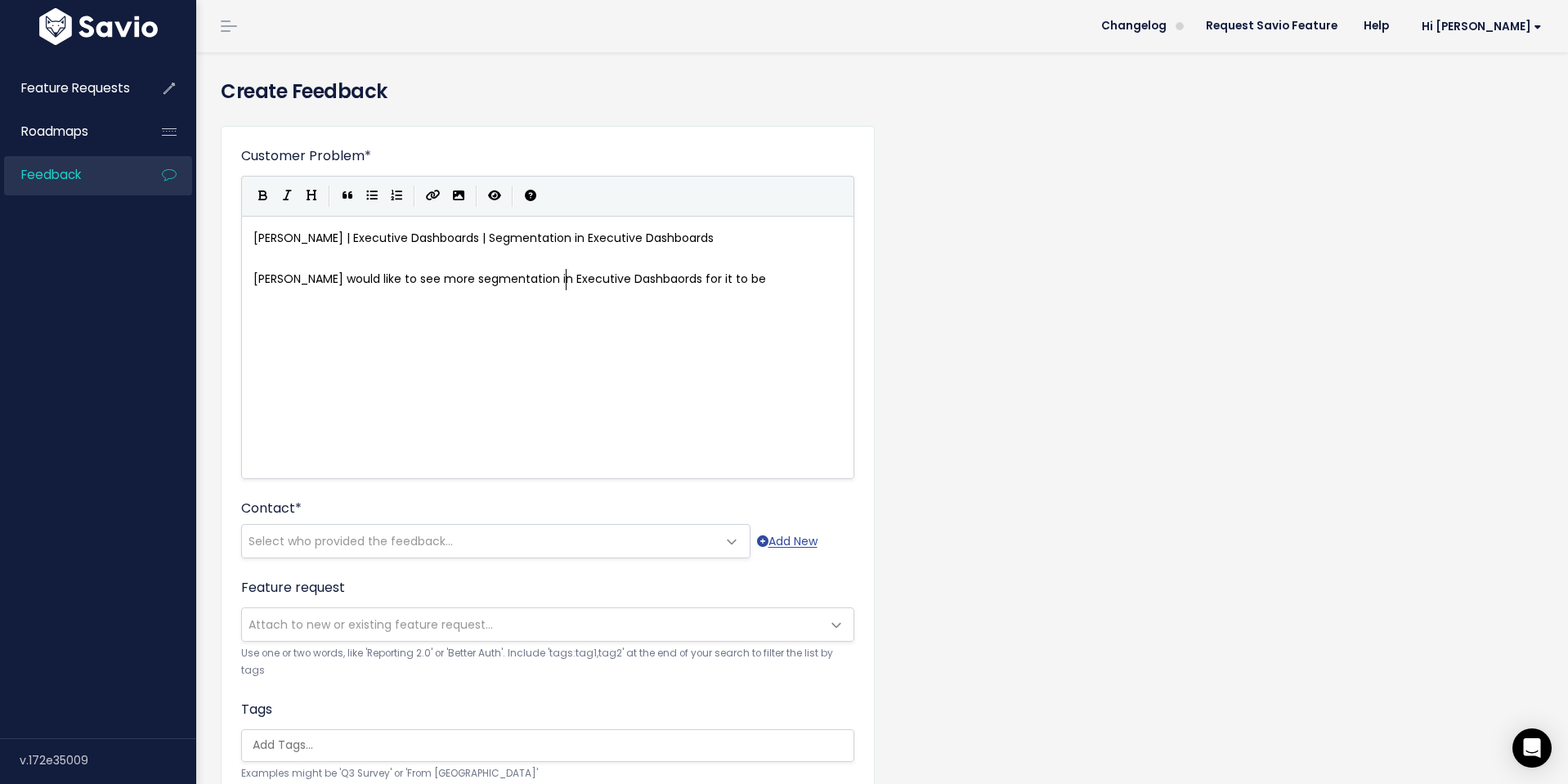
scroll to position [6, 55]
click at [778, 281] on pre "Nikki would like to see more segmentation in Executive Dashbaords for it to be" at bounding box center [548, 279] width 595 height 21
type textarea "helpful for her team."
type textarea "She would like to be able to break down more the dossier typ"
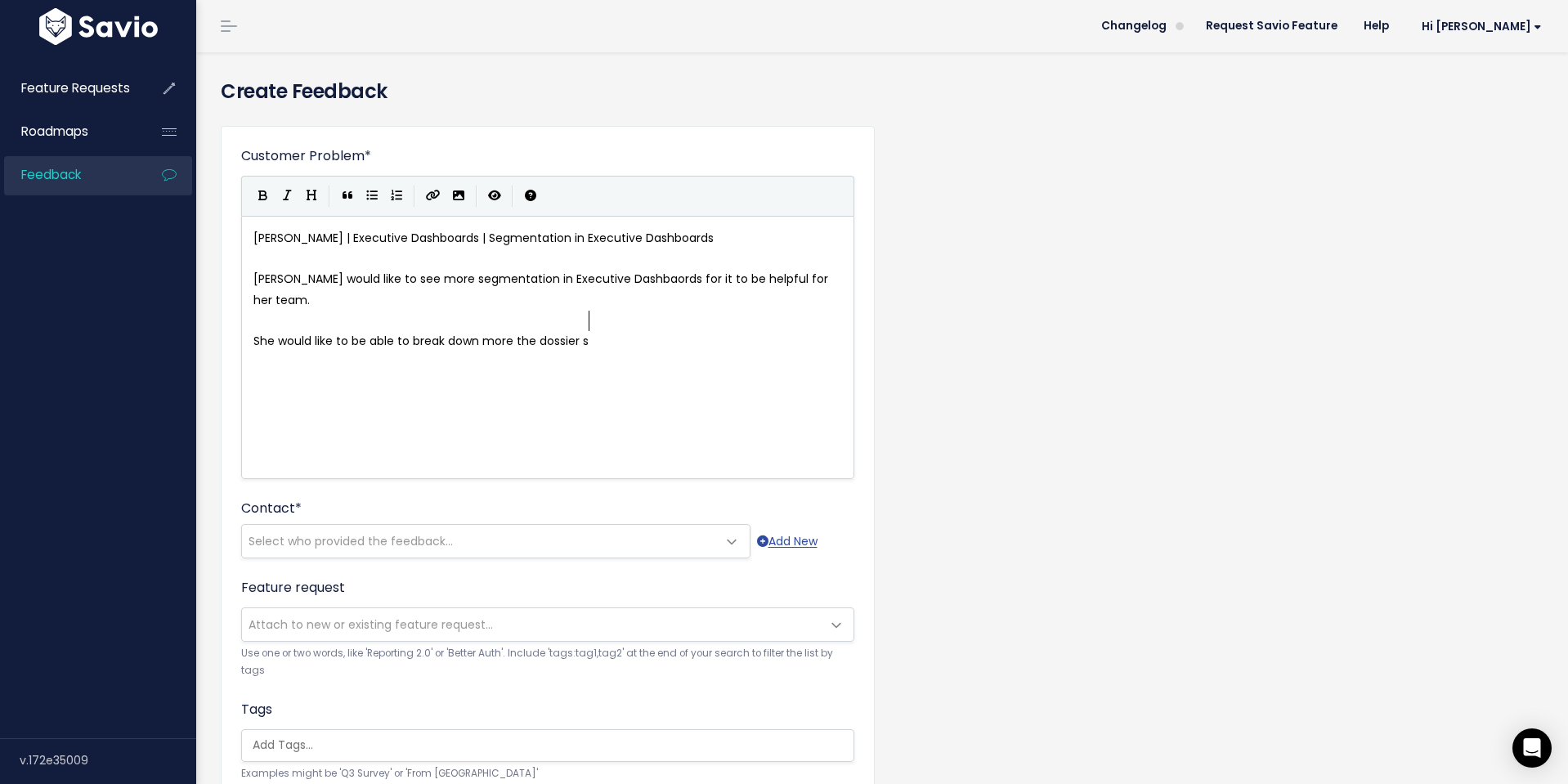
type textarea "s"
type textarea "s and refine what doe"
type textarea "ssiers show up in the dossier widget.,"
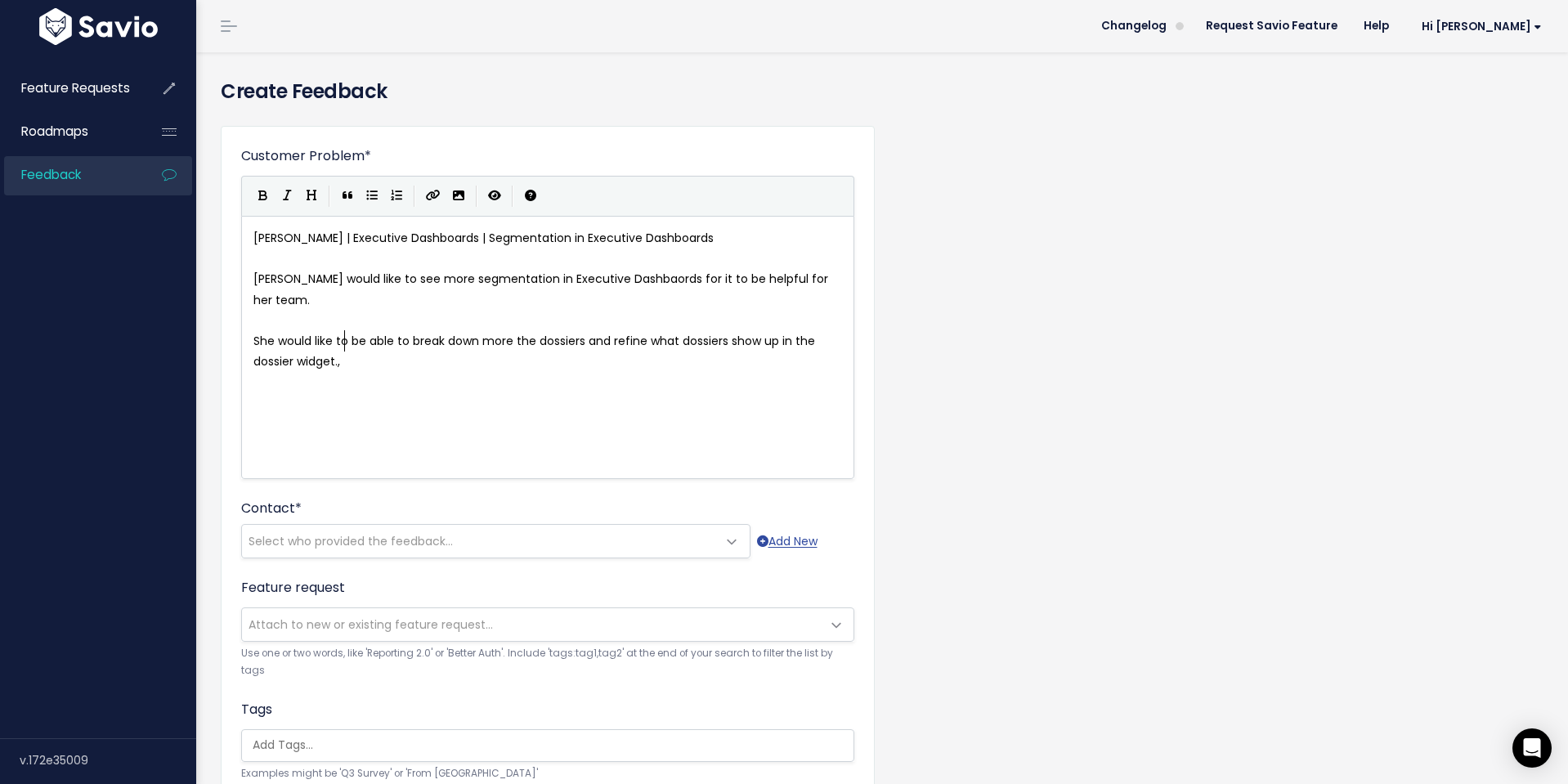
scroll to position [6, 212]
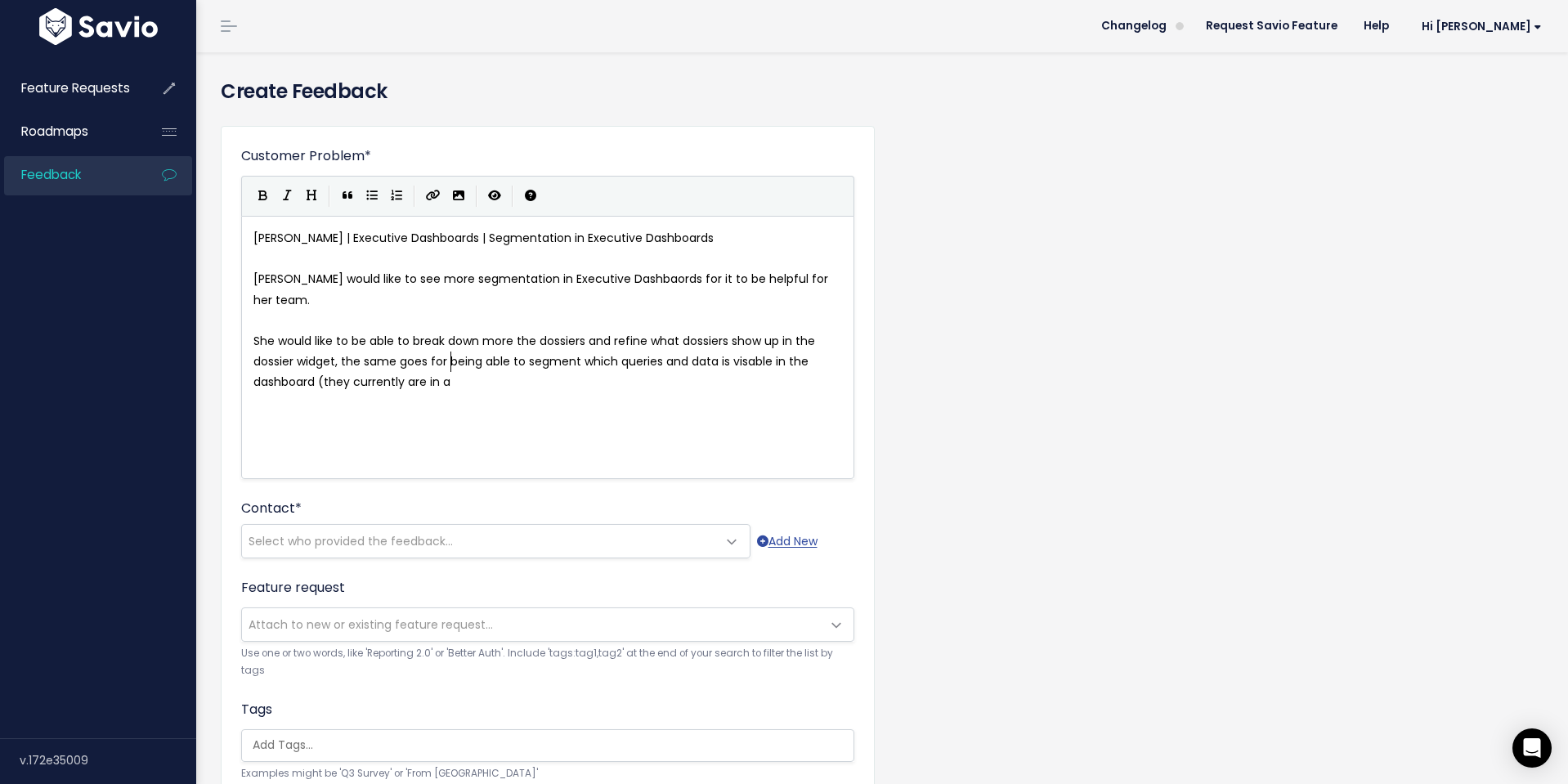
type textarea ", the same goes for being able to segment which queries and data is visable in …"
type textarea "Team Environment"
type textarea "so they cann"
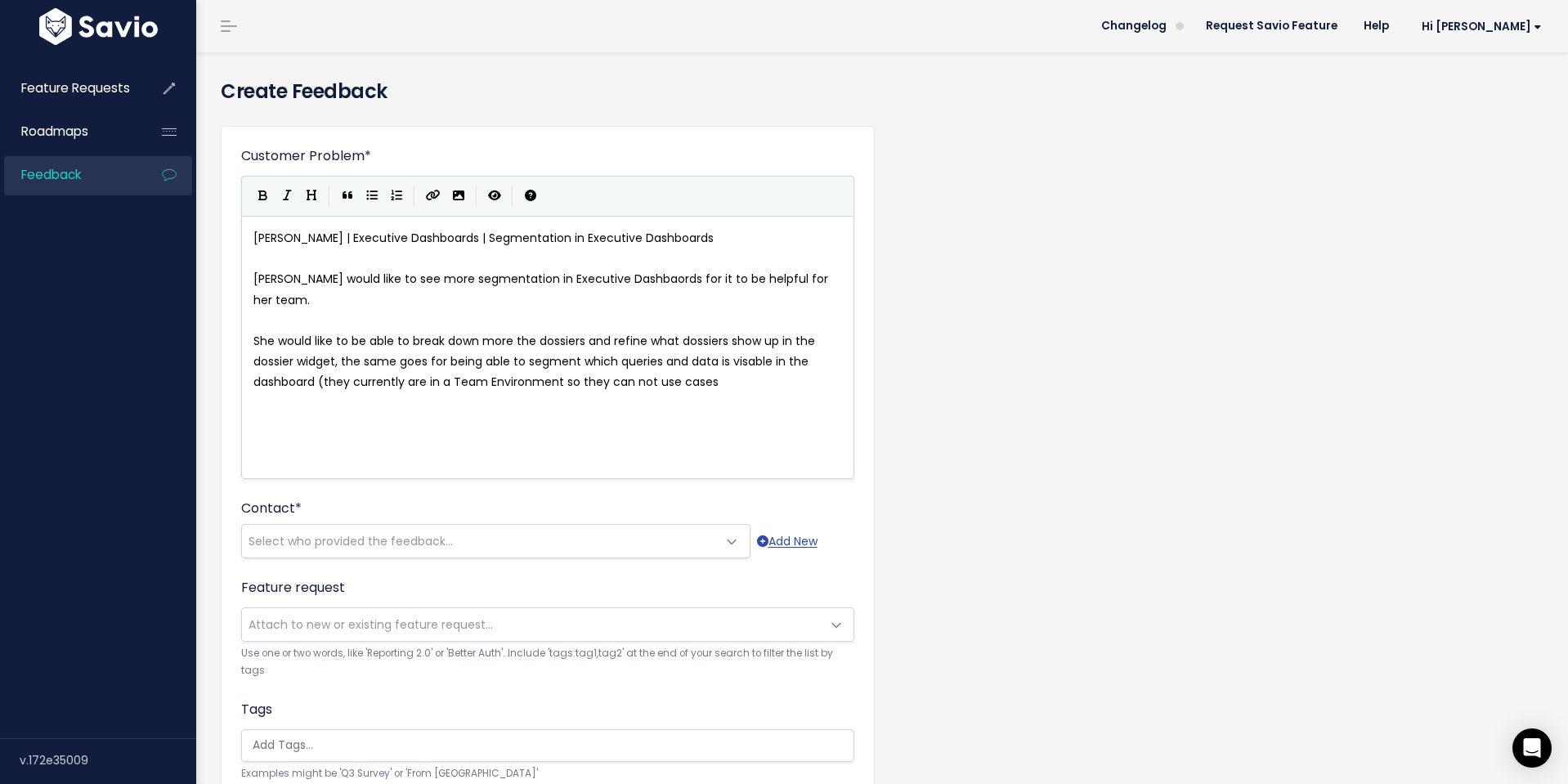
type textarea "not use cases f"
type textarea "to segment their data)"
click at [548, 550] on span "Select who provided the feedback..." at bounding box center [480, 542] width 475 height 33
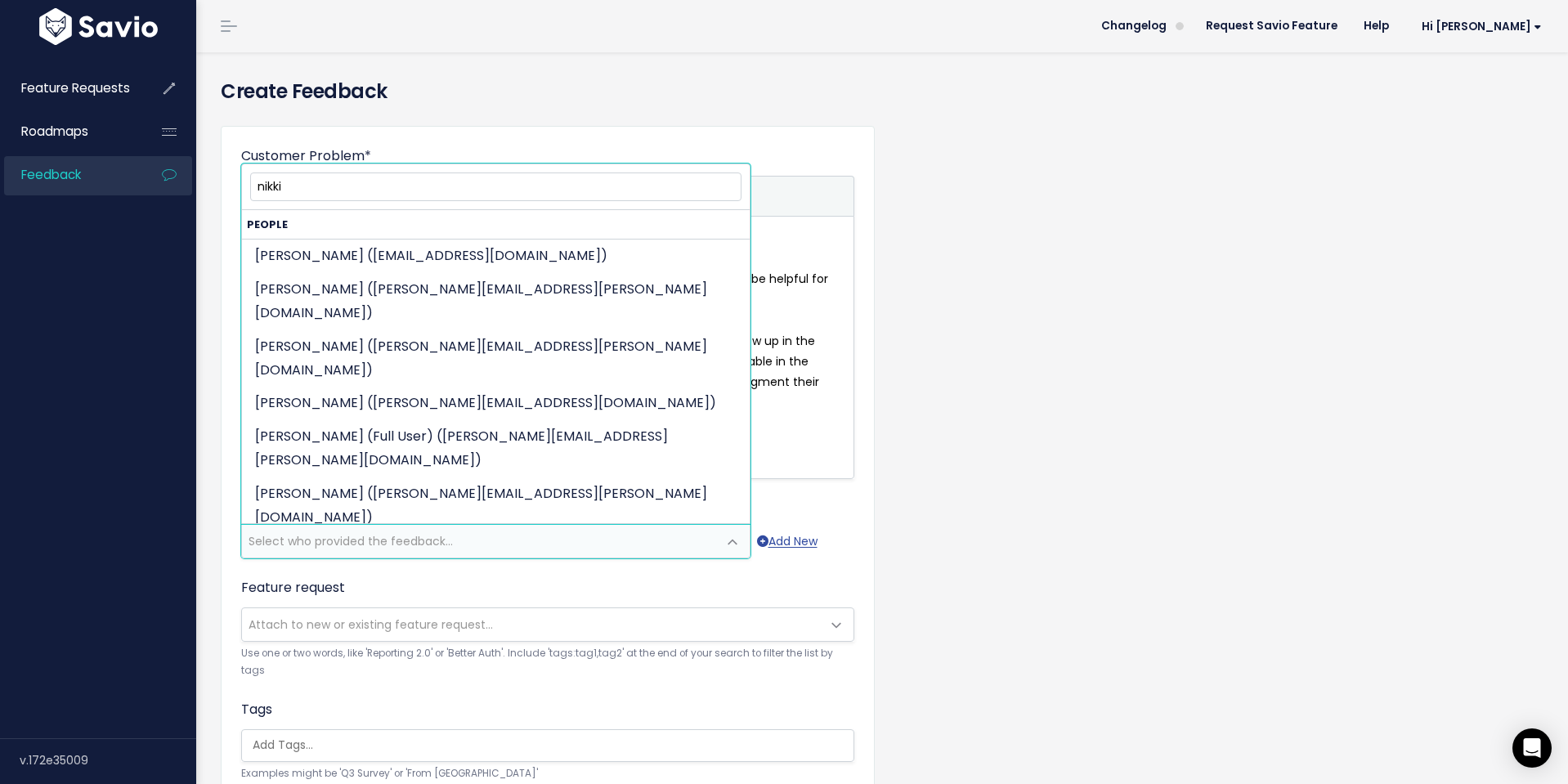
type input "nikki"
select select "85330218"
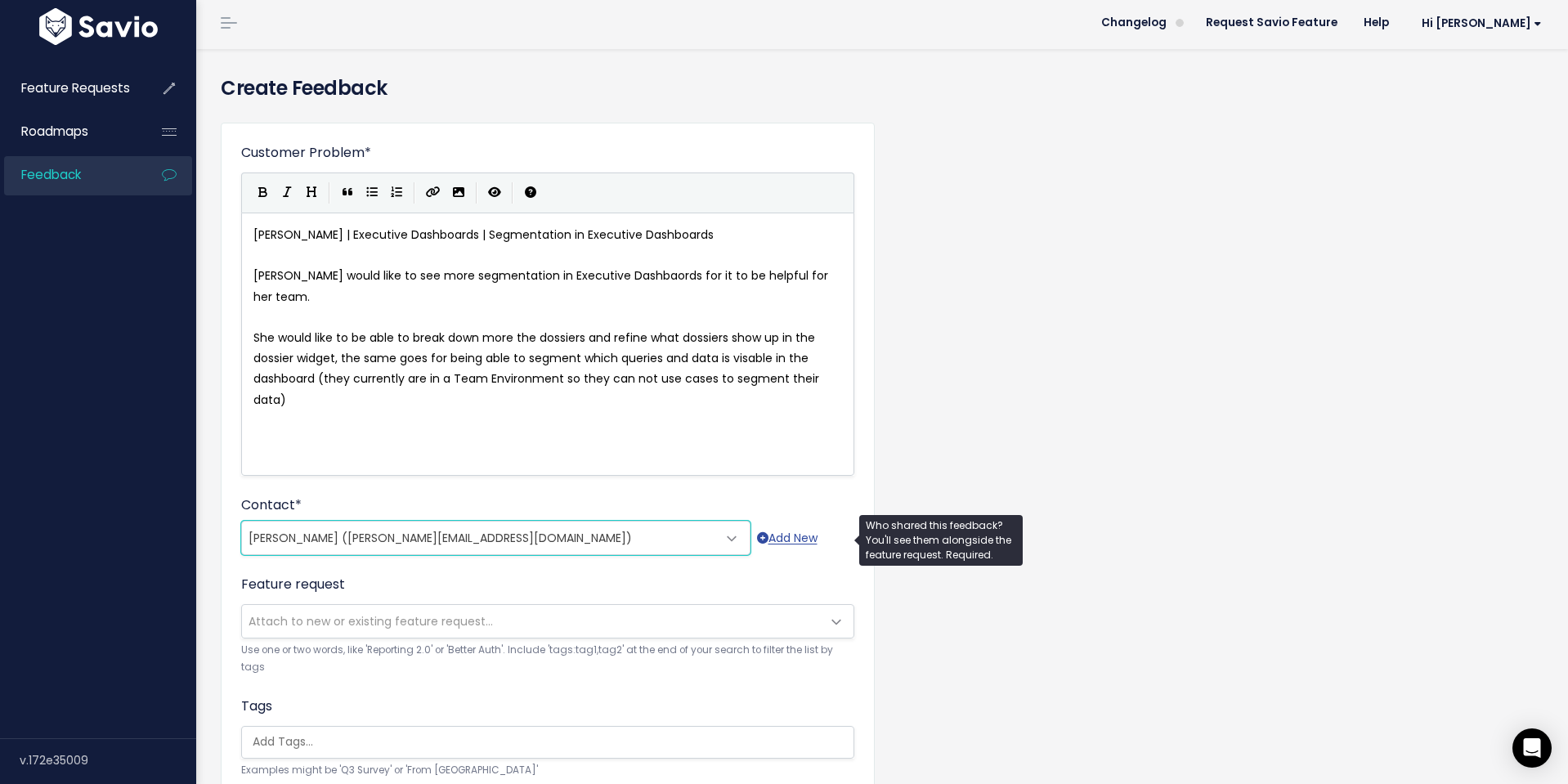
scroll to position [340, 0]
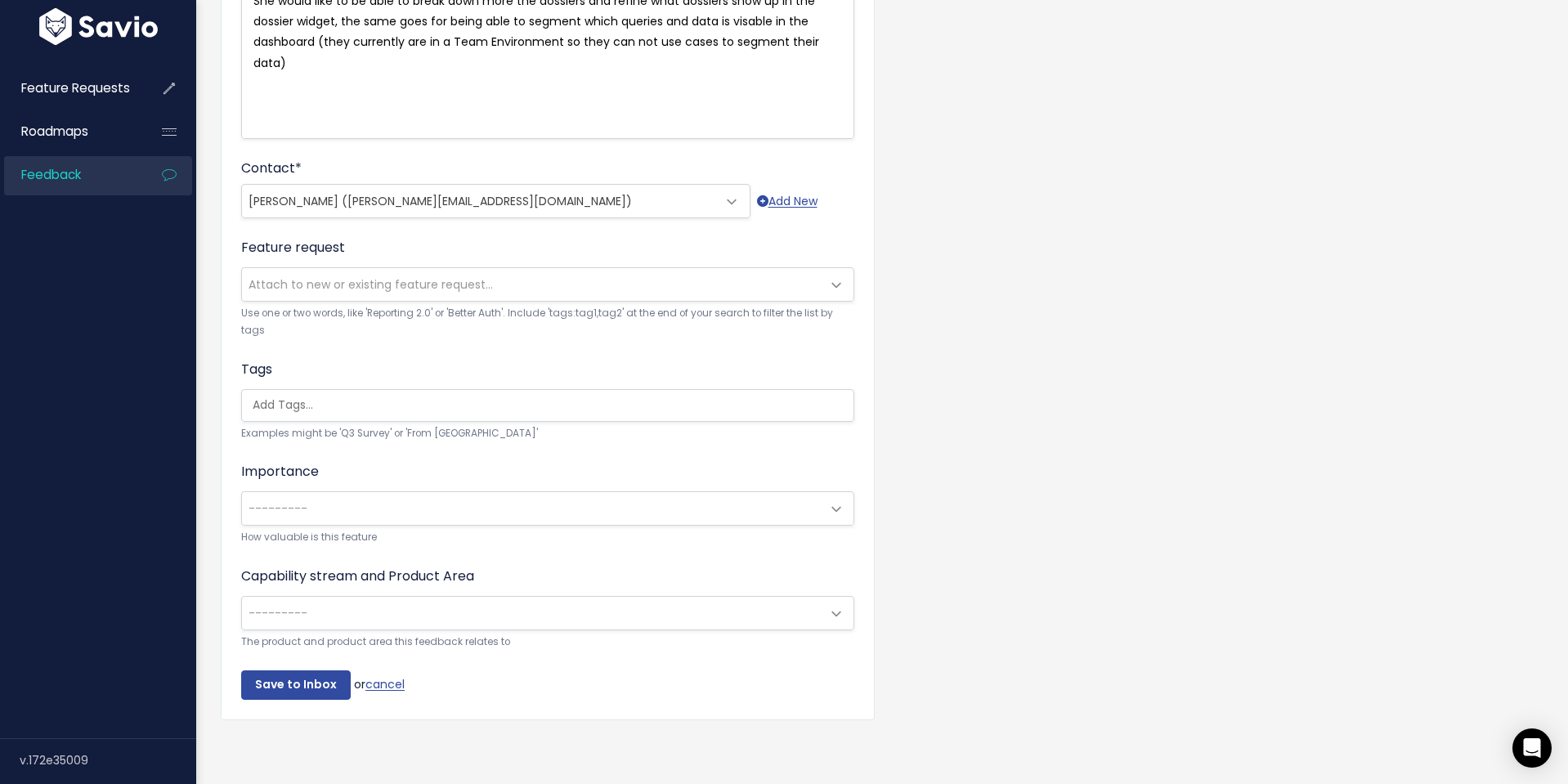
click at [346, 500] on span "---------" at bounding box center [532, 509] width 579 height 33
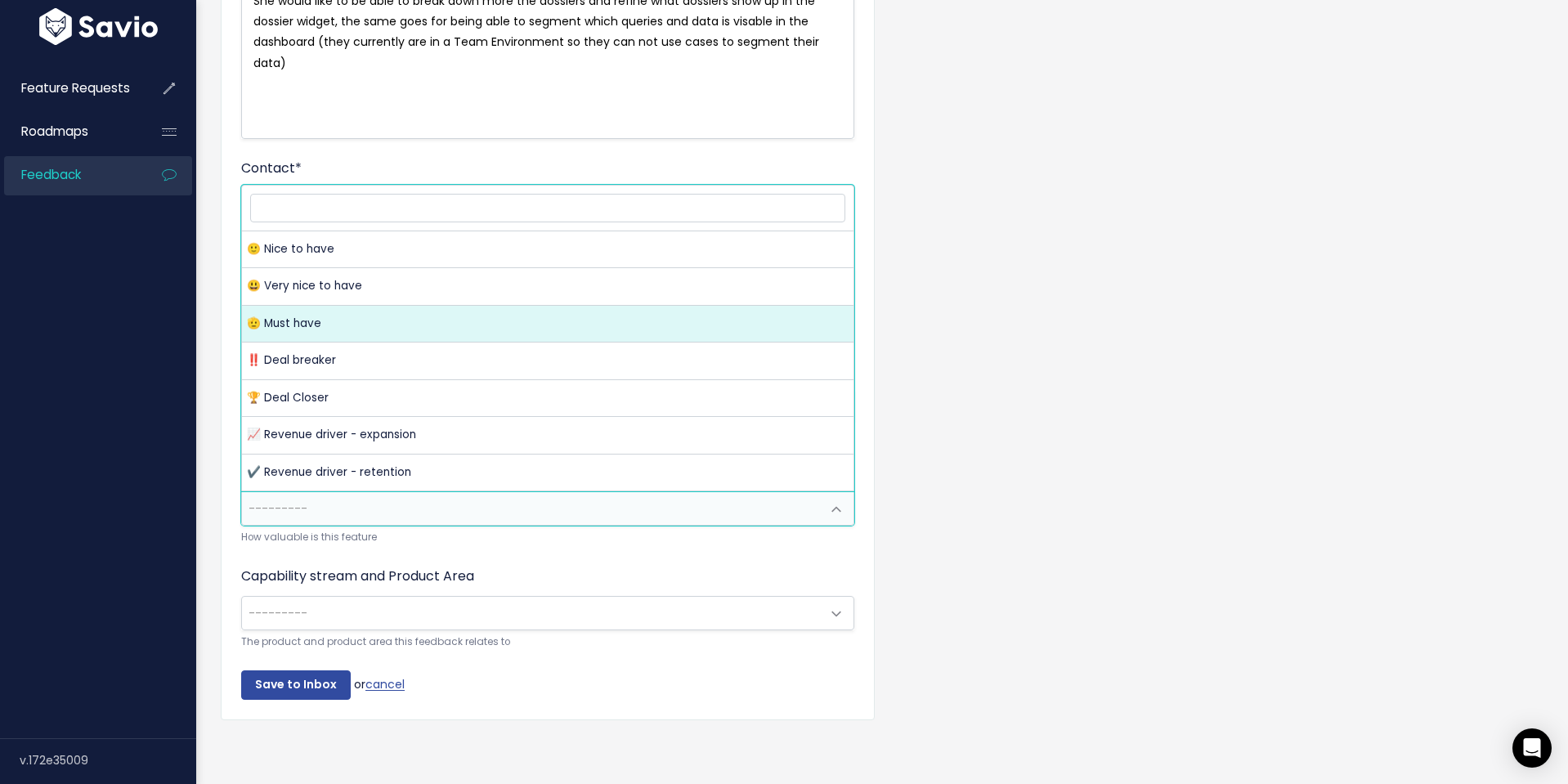
select select "MUST_HAVE"
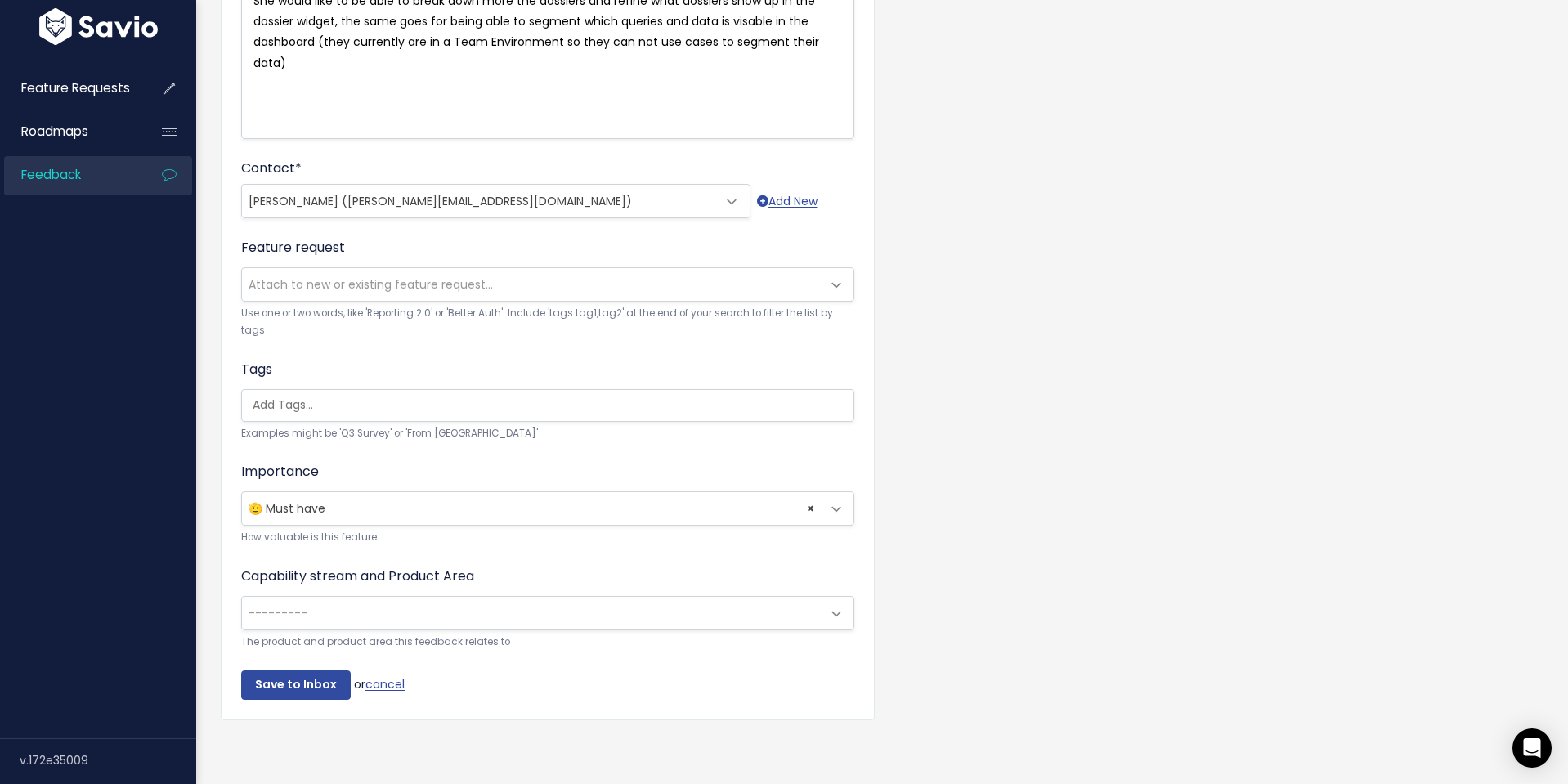
click at [403, 605] on span "---------" at bounding box center [532, 614] width 579 height 33
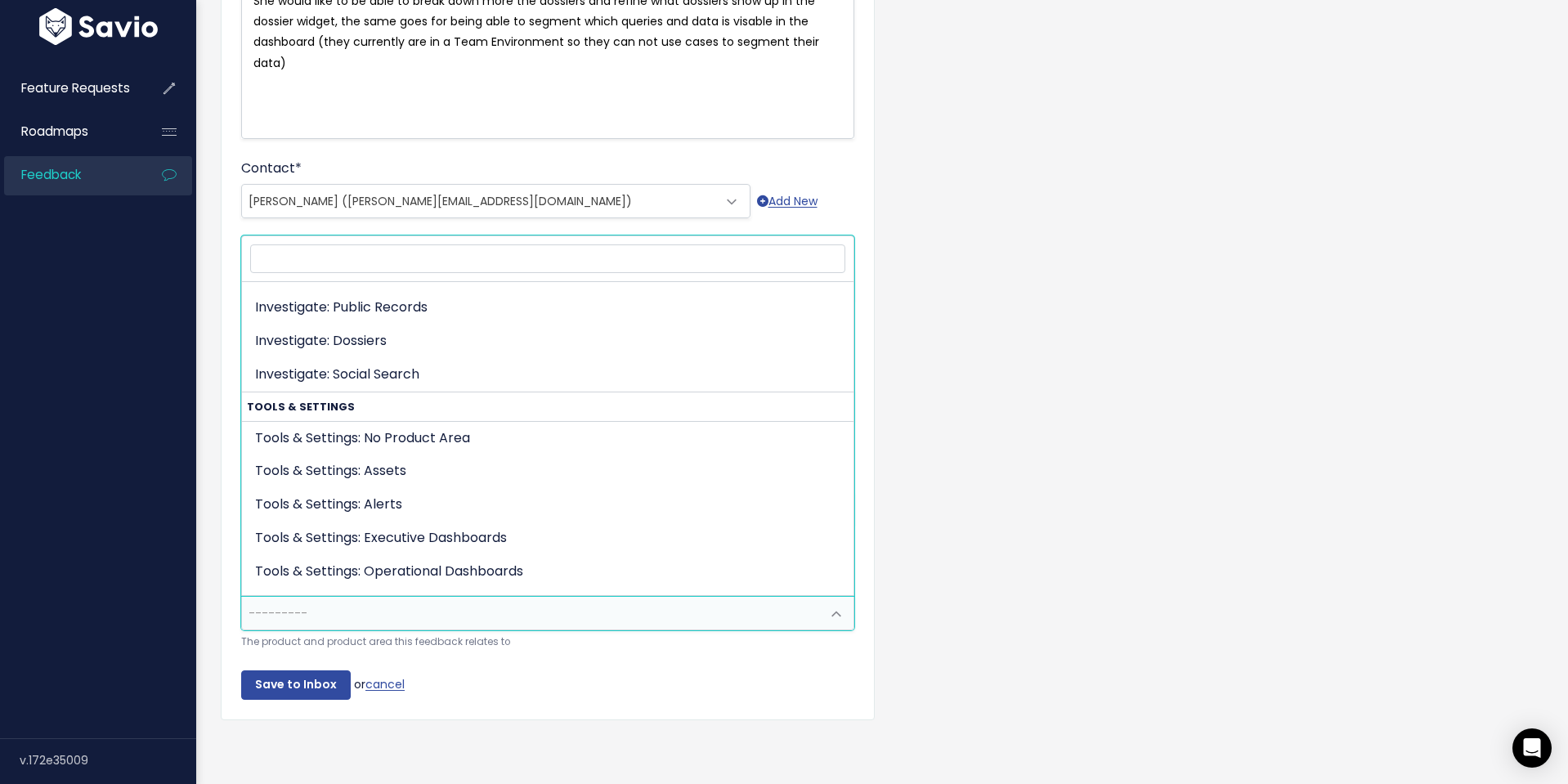
scroll to position [452, 0]
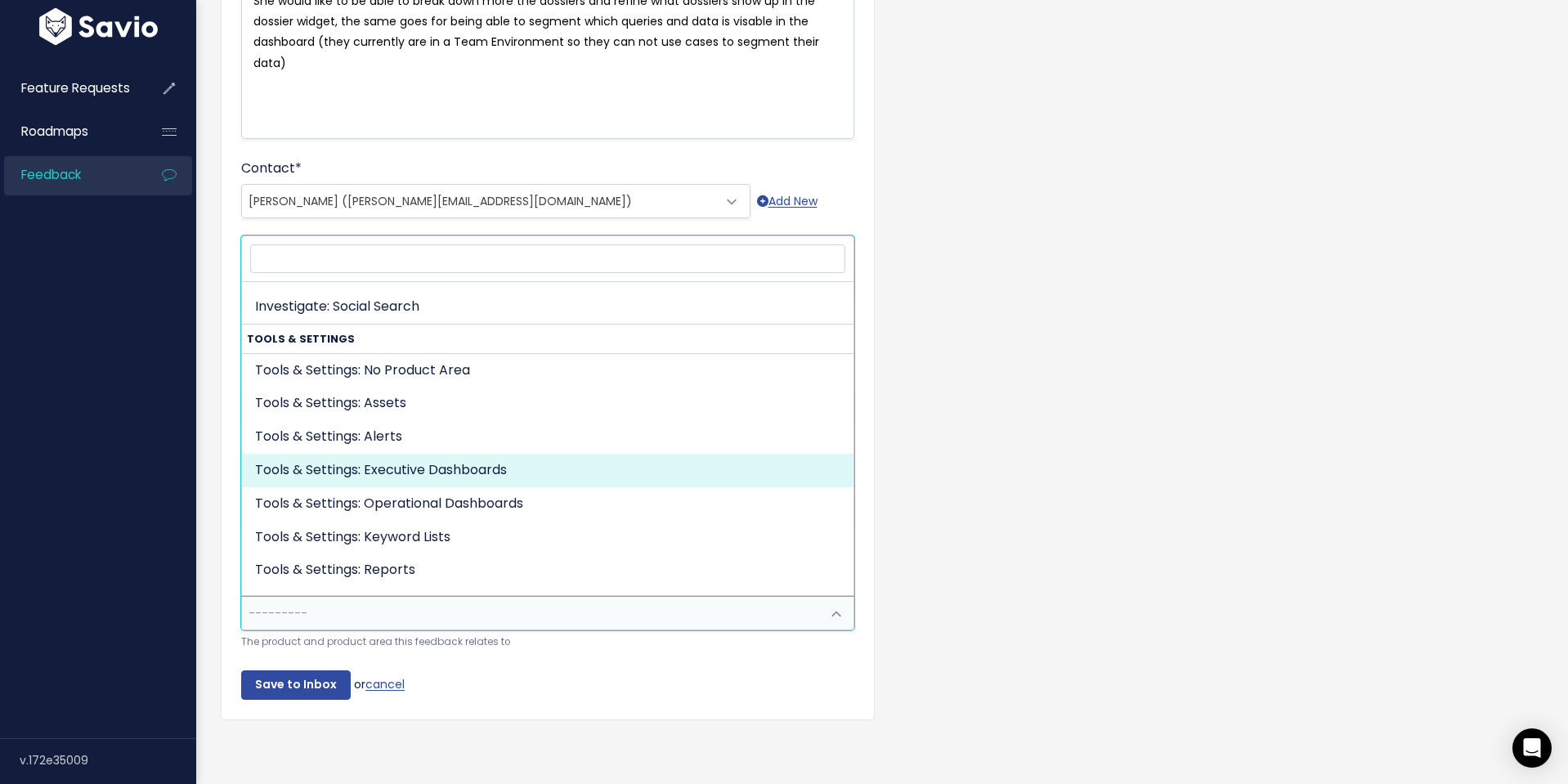
select select "TOOLS_SETTINGS:EXECUTIVE_DASHBOARDS"
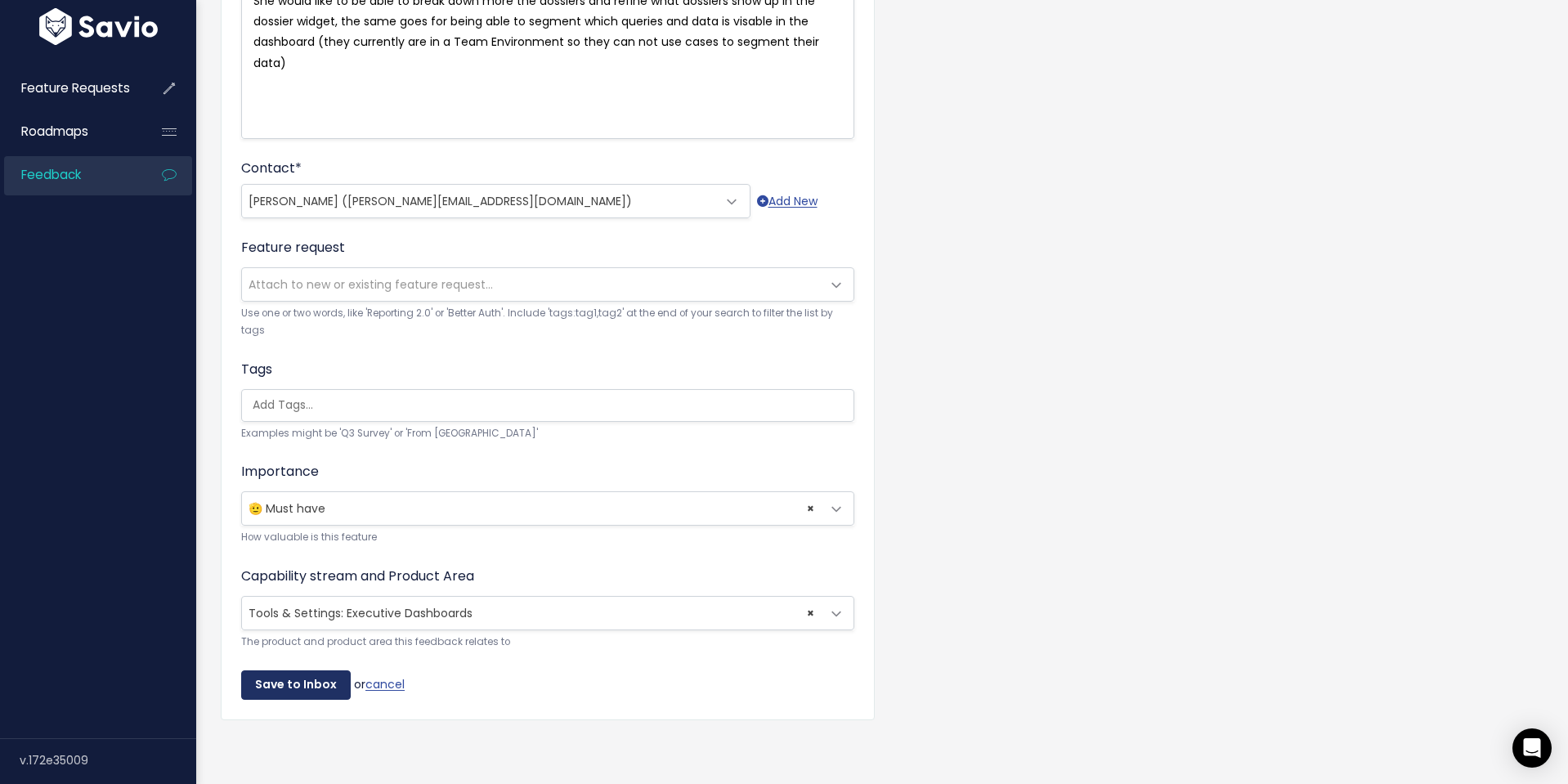
click at [291, 682] on input "Save to Inbox" at bounding box center [296, 686] width 109 height 30
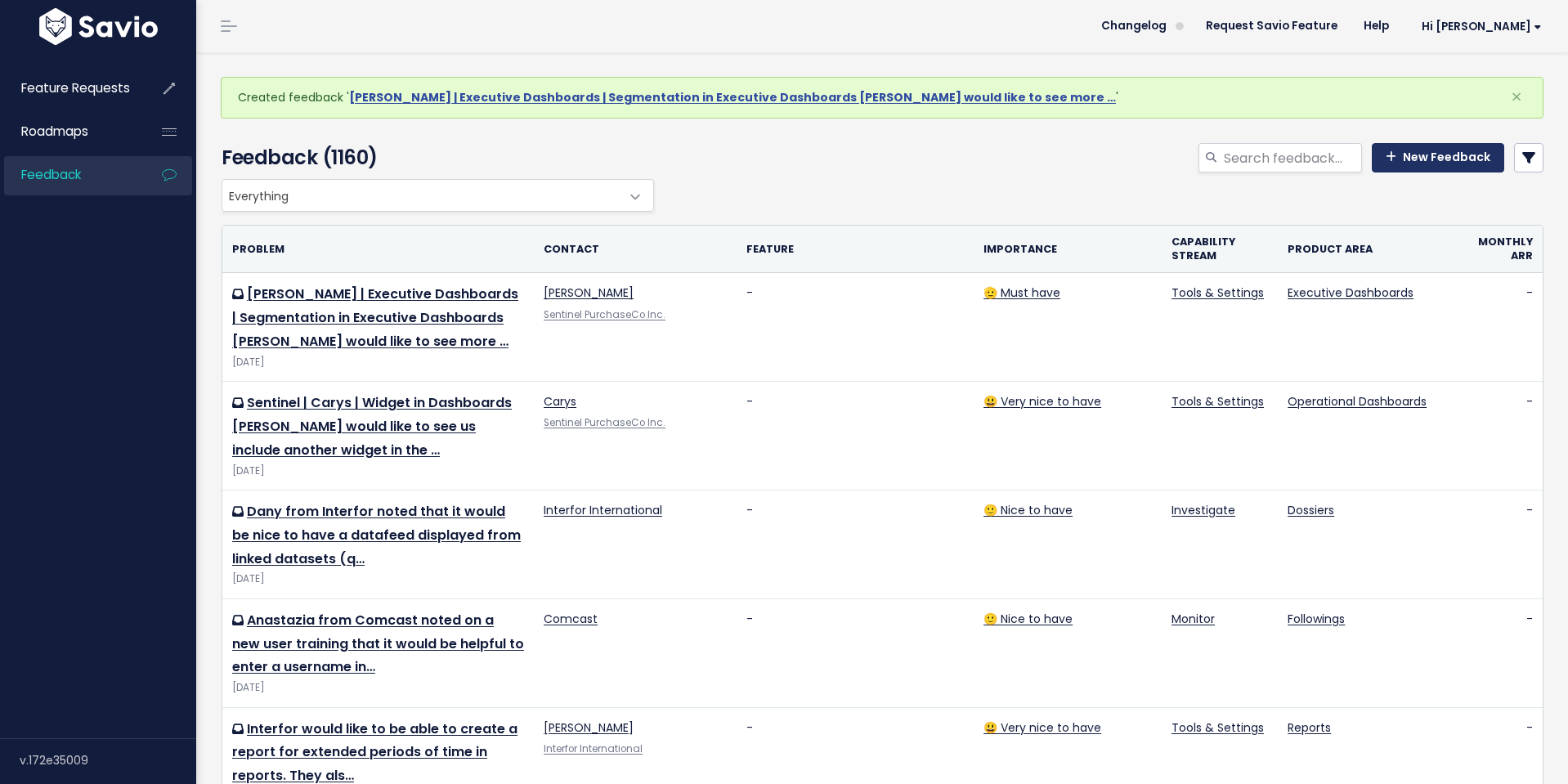
click at [1433, 155] on link "New Feedback" at bounding box center [1438, 158] width 132 height 30
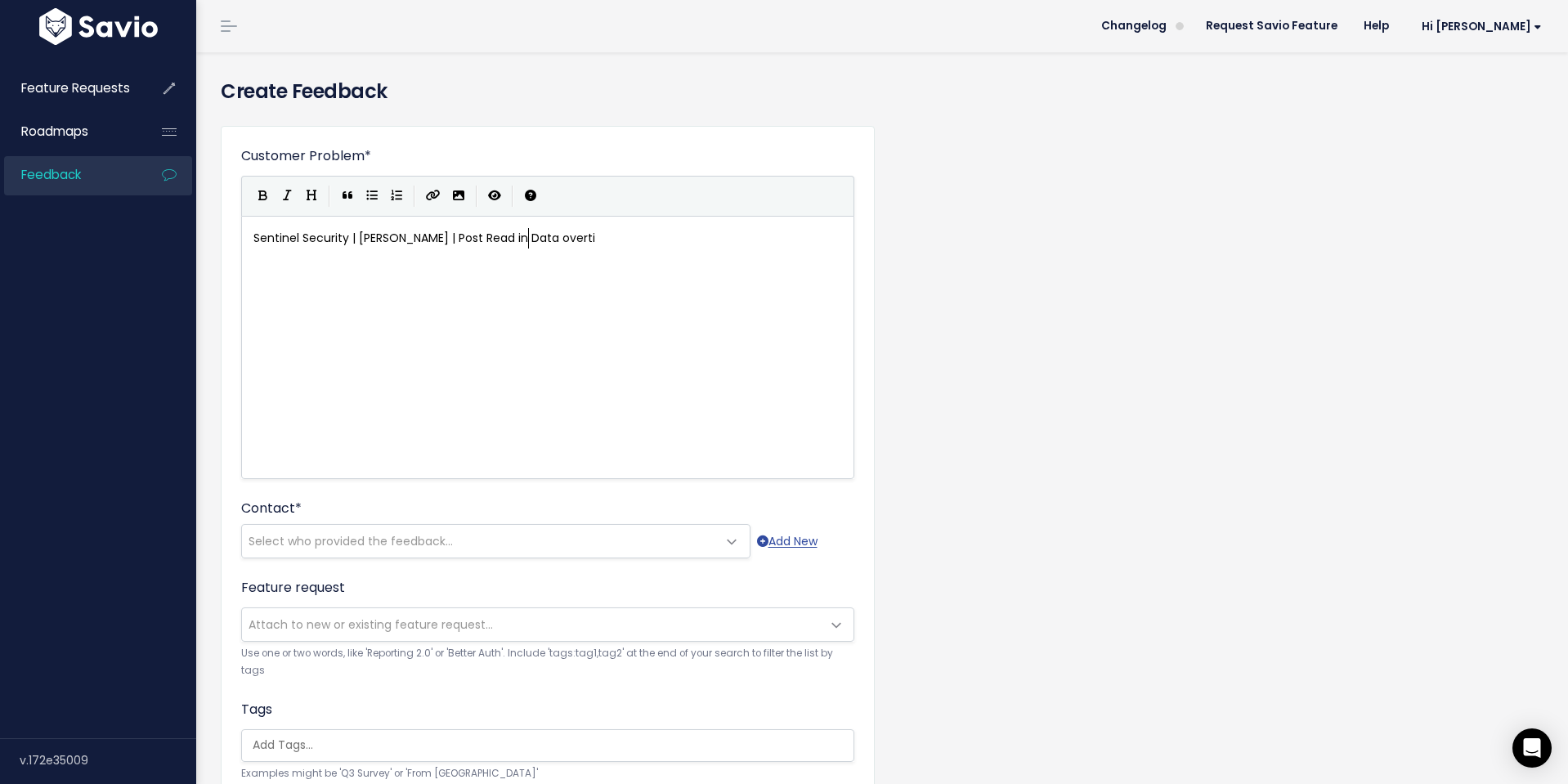
scroll to position [6, 292]
type textarea "Sentinel Security | [PERSON_NAME] | Post Read in Data overtime"
drag, startPoint x: 572, startPoint y: 235, endPoint x: 468, endPoint y: 238, distance: 104.0
type textarea "Risks Detected"
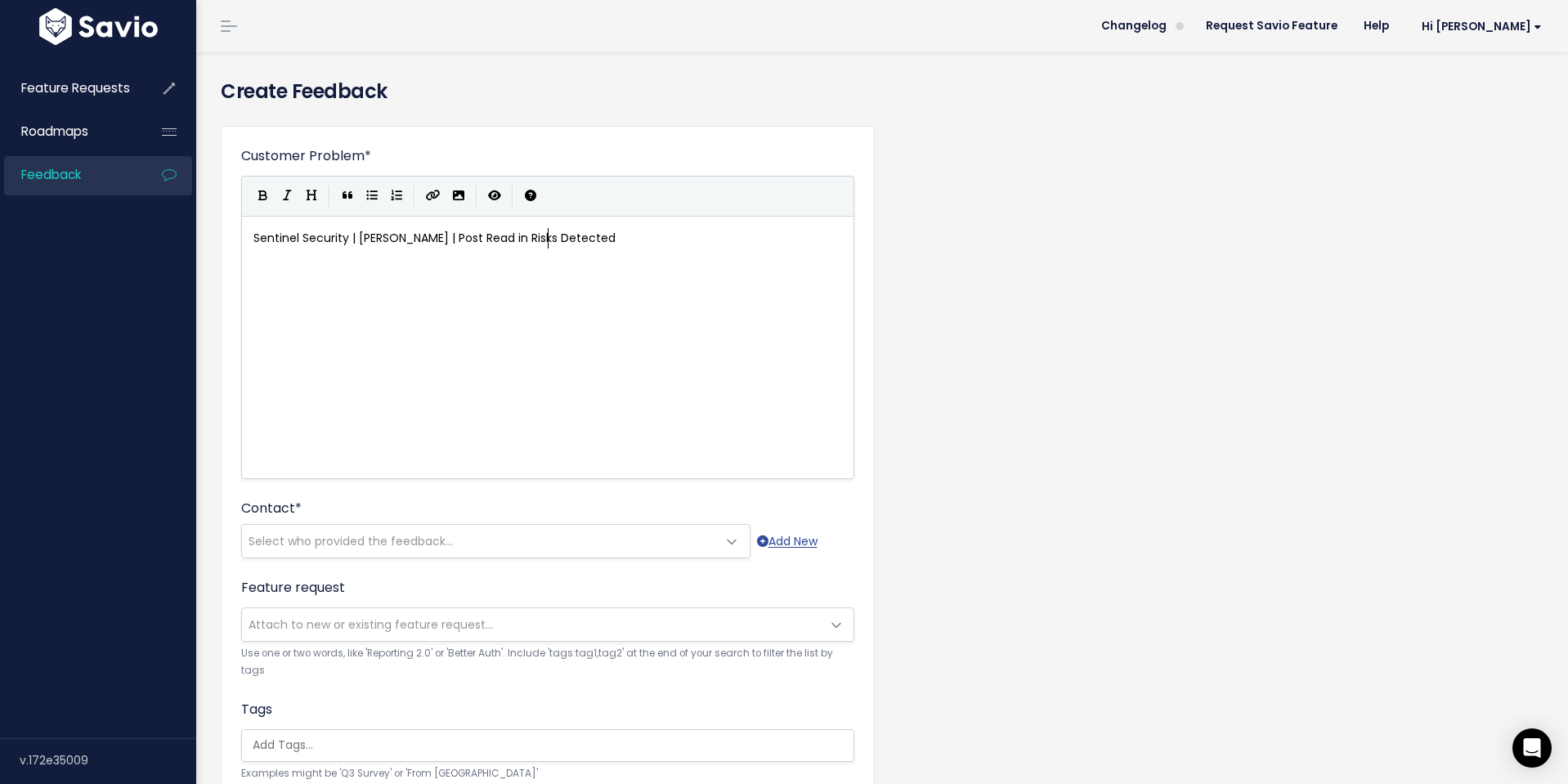
click at [280, 280] on div "x Sentinel Security | [PERSON_NAME] | Post Read in Risks Detected" at bounding box center [568, 368] width 636 height 286
type textarea "Nikki would like to see a"
type textarea "line in the Riske"
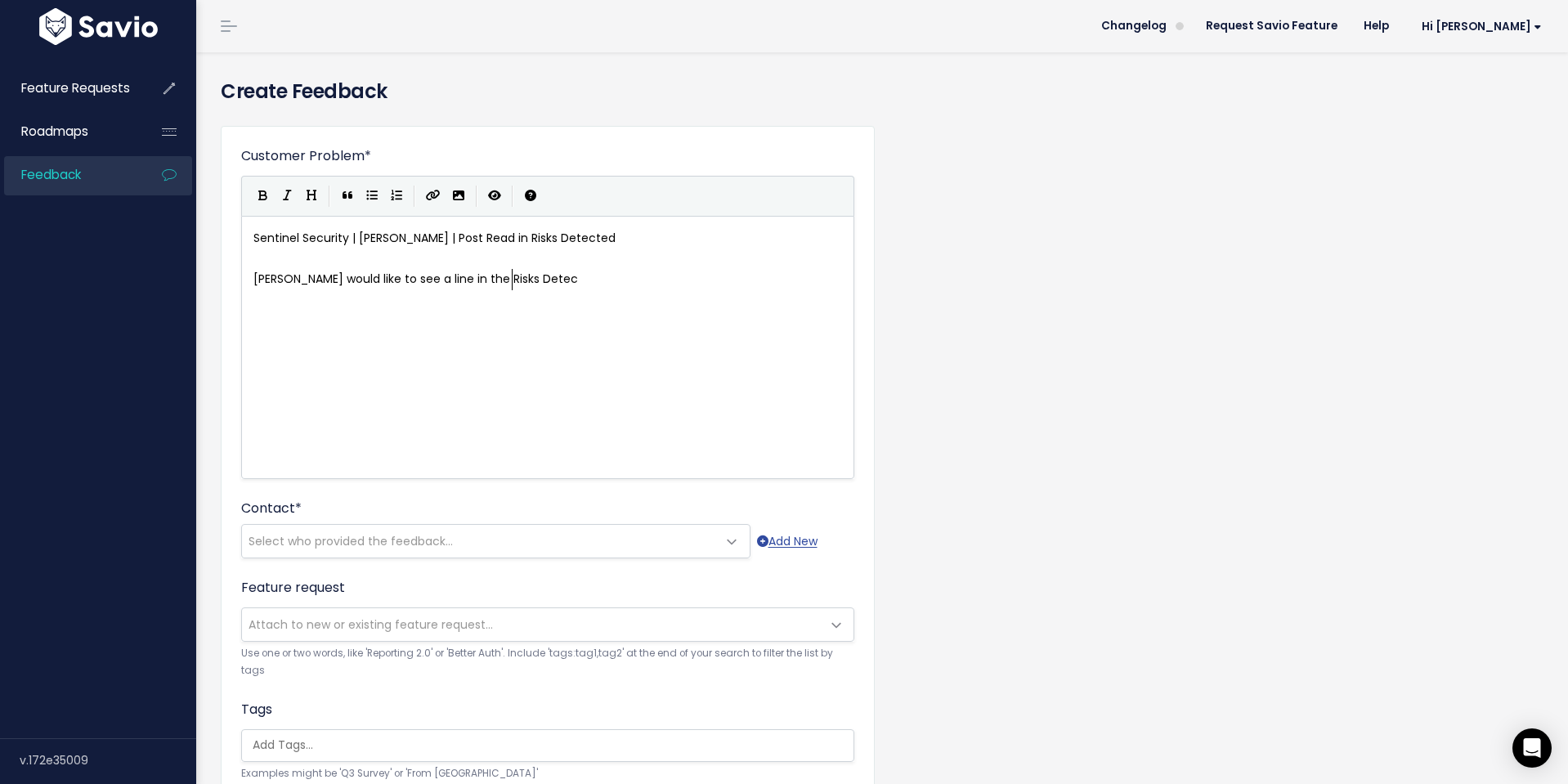
type textarea "s Deteck"
type textarea "ted portion of Executive S"
type textarea "Dhas"
type textarea "ashboards for read posts. This wh"
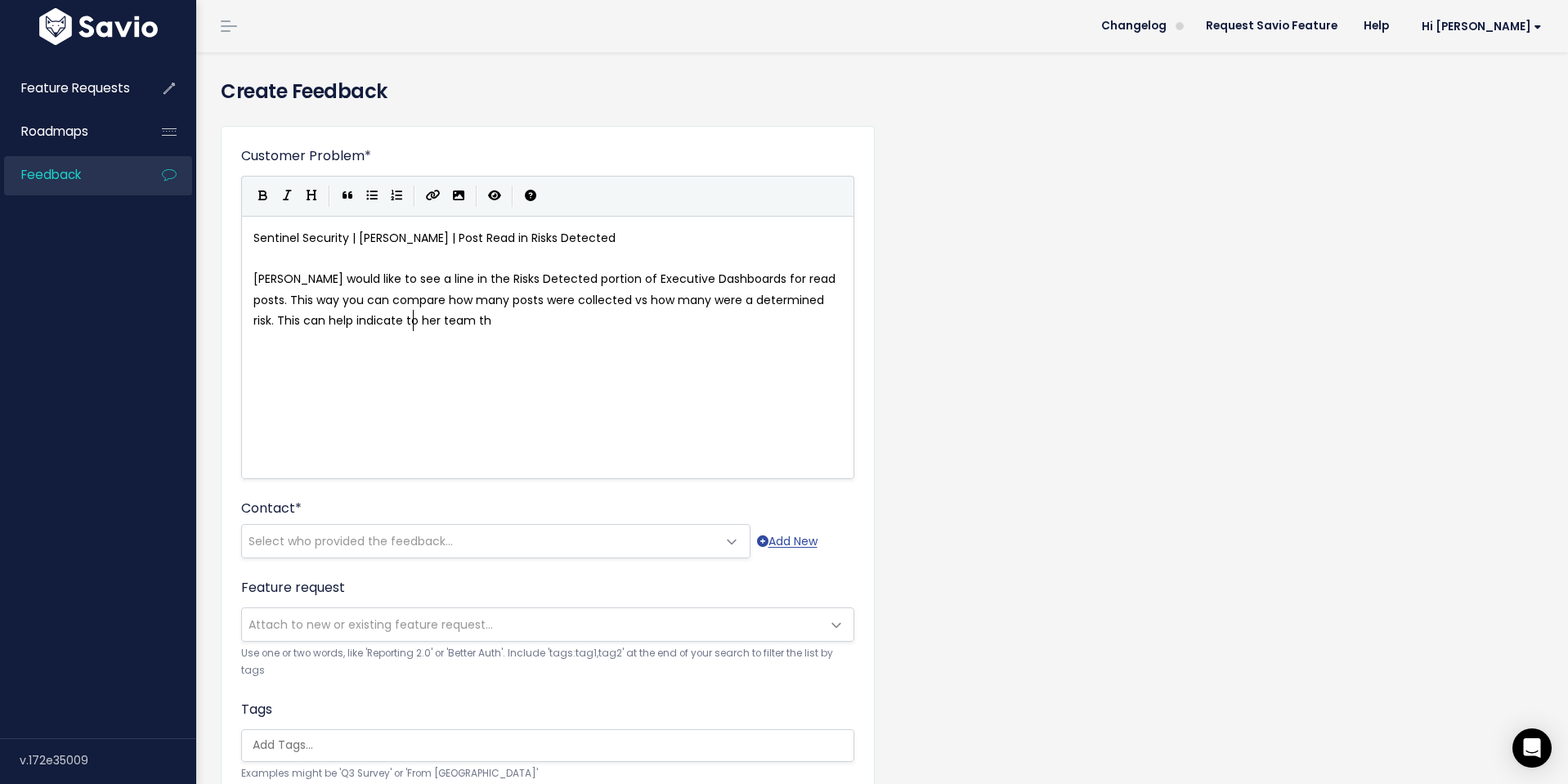
scroll to position [6, 742]
type textarea "ay you can compare how many posts were collected vs how many were a determined …"
click at [450, 323] on pre "Nikki would like to see a line in the Risks Detected portion of Executive Dashb…" at bounding box center [548, 299] width 595 height 62
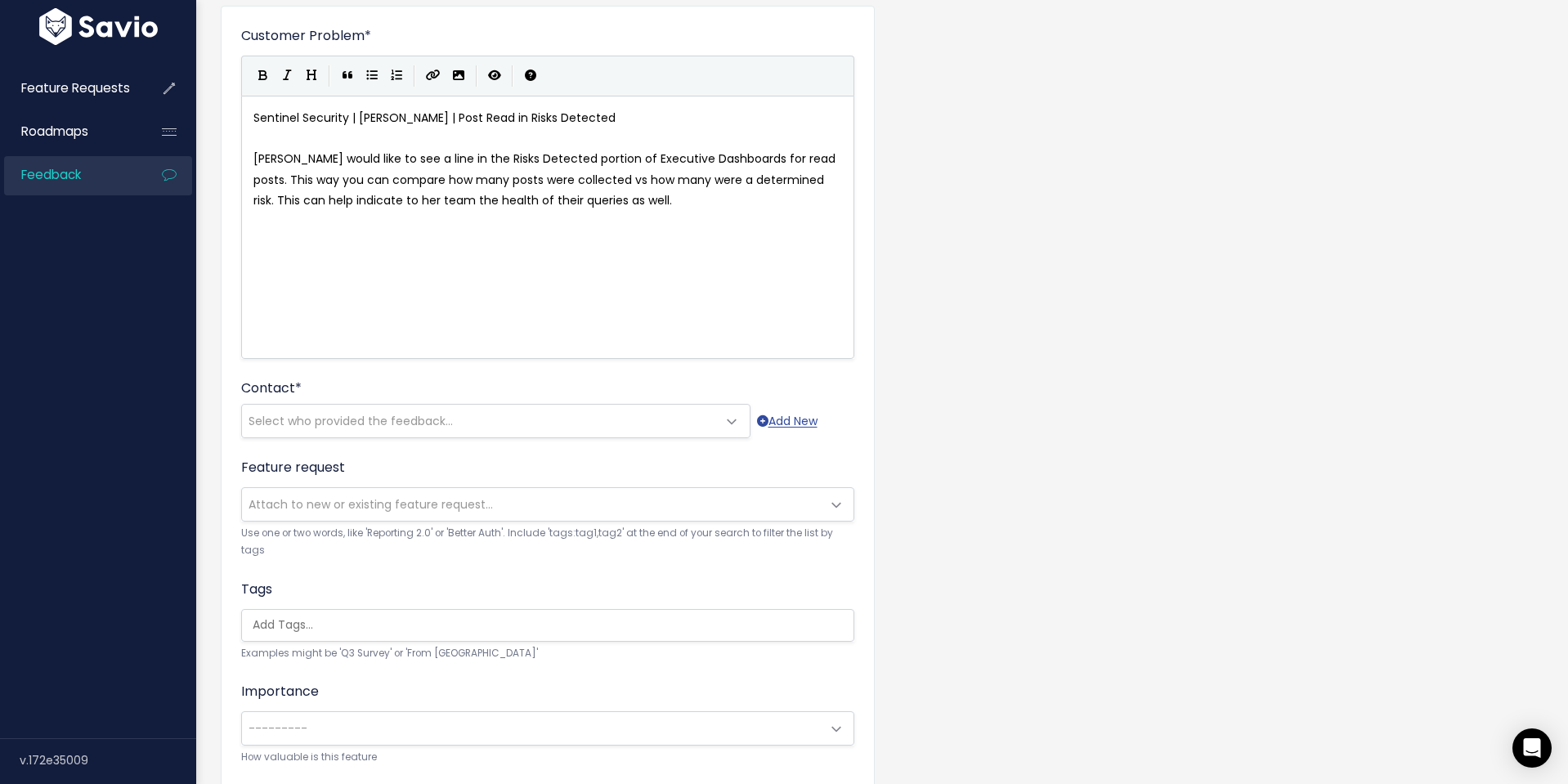
scroll to position [122, 0]
type textarea "health of their queries as well."
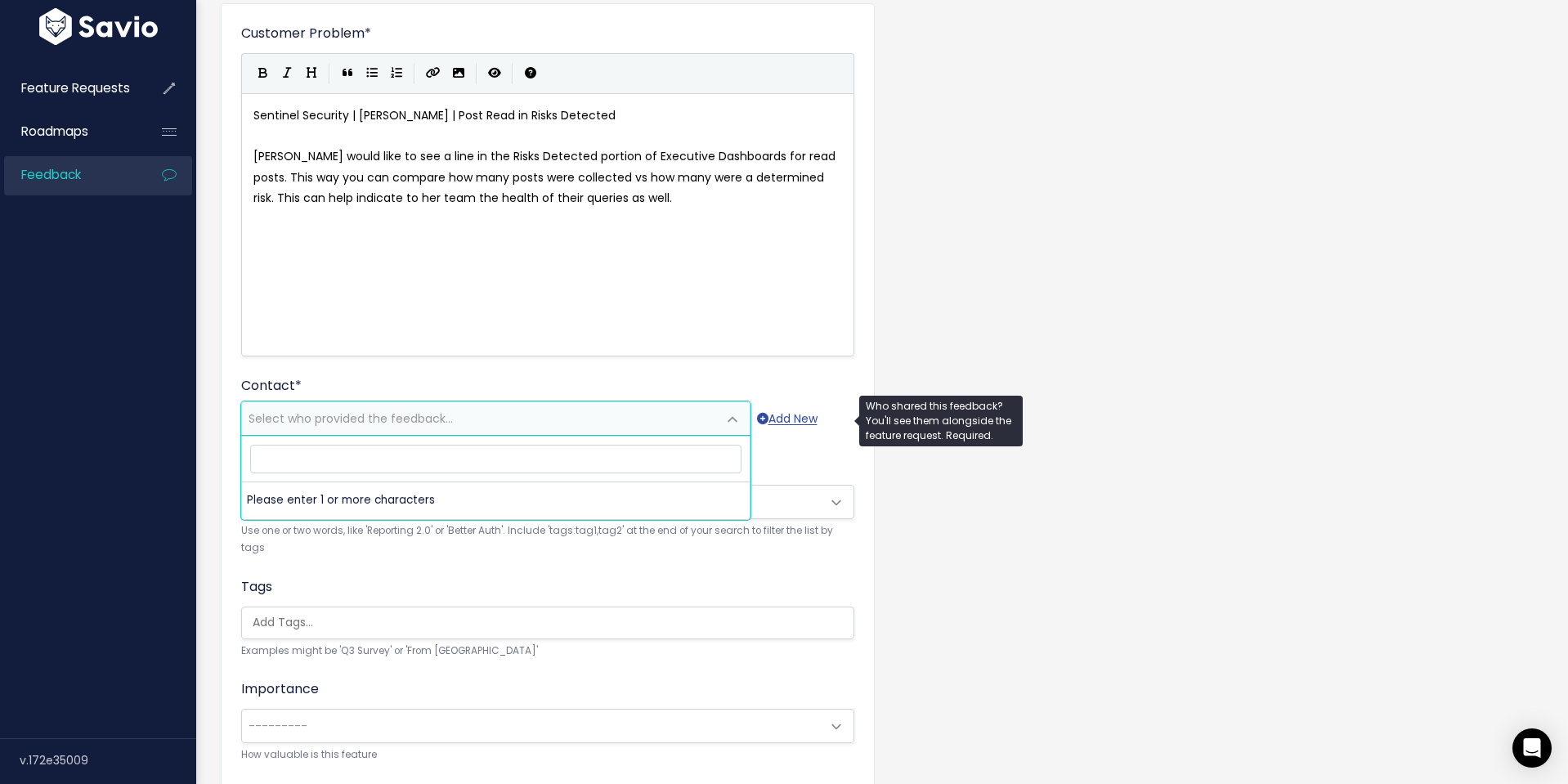
click at [557, 423] on span "Select who provided the feedback..." at bounding box center [480, 418] width 475 height 33
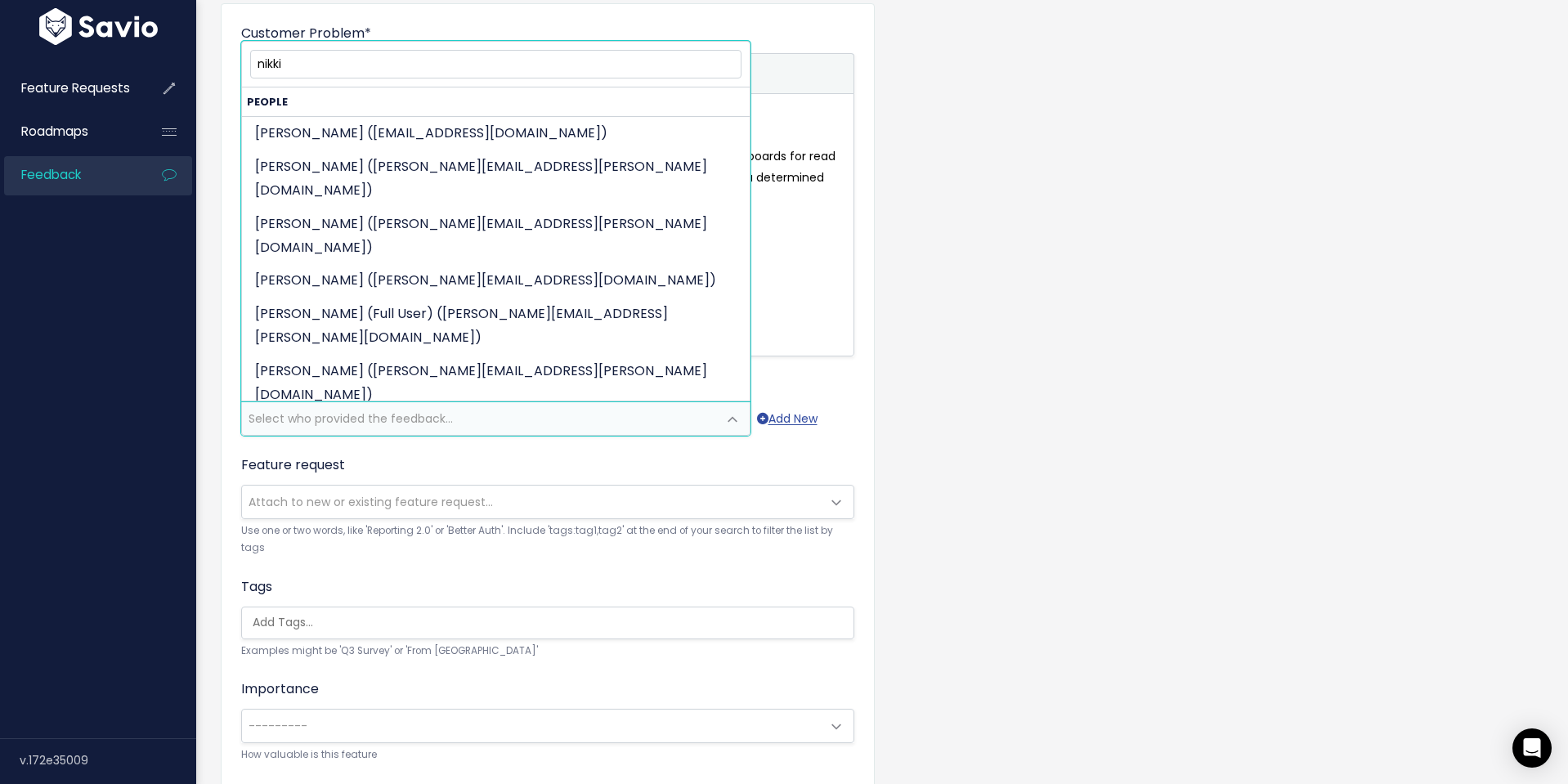
type input "nikki"
select select "85330218"
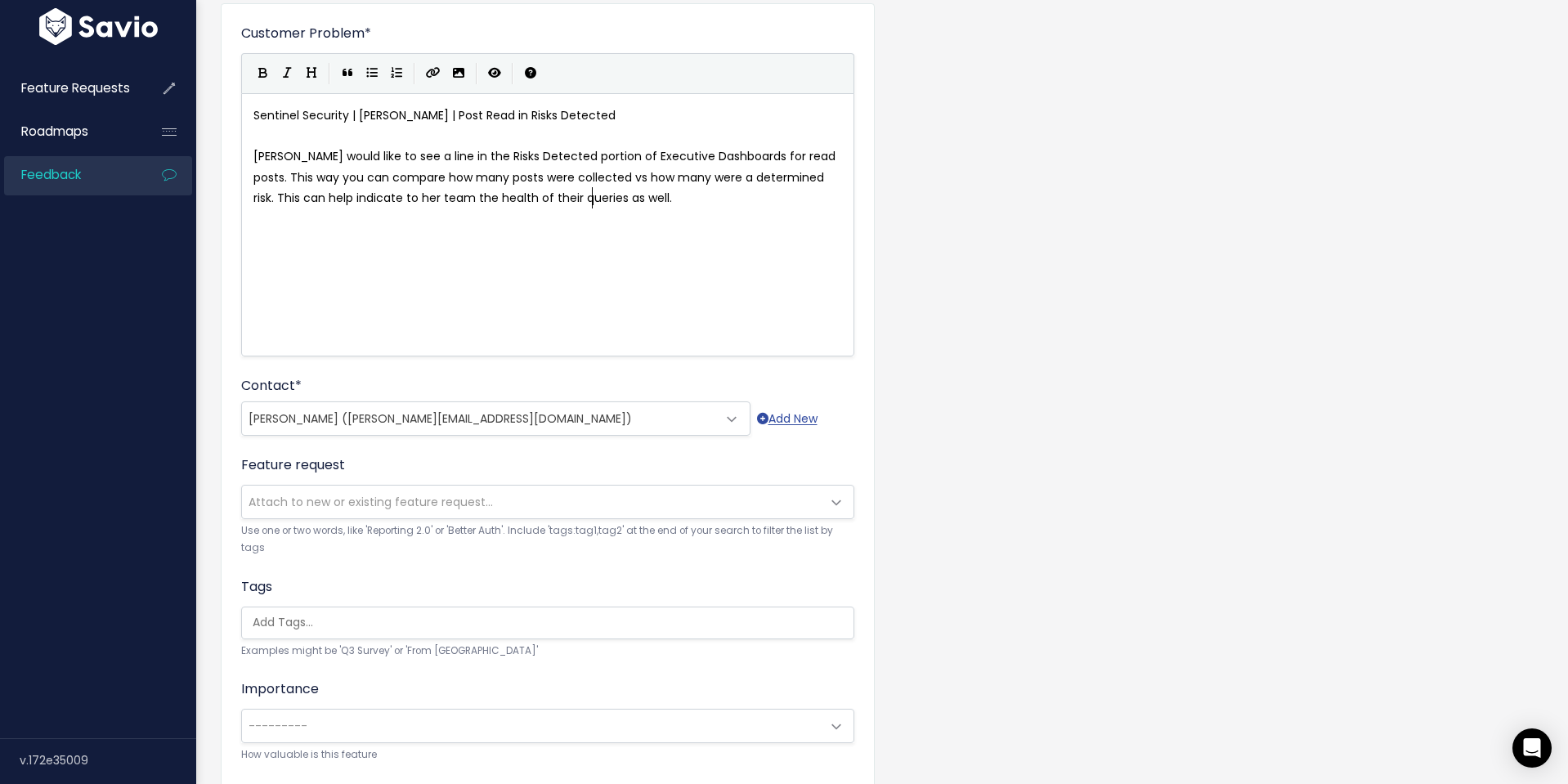
click at [666, 203] on pre "Nikki would like to see a line in the Risks Detected portion of Executive Dashb…" at bounding box center [548, 177] width 595 height 62
type textarea "as if there is a high volume of data collected"
type textarea ", and not many triaged, this may indicate that there is noo"
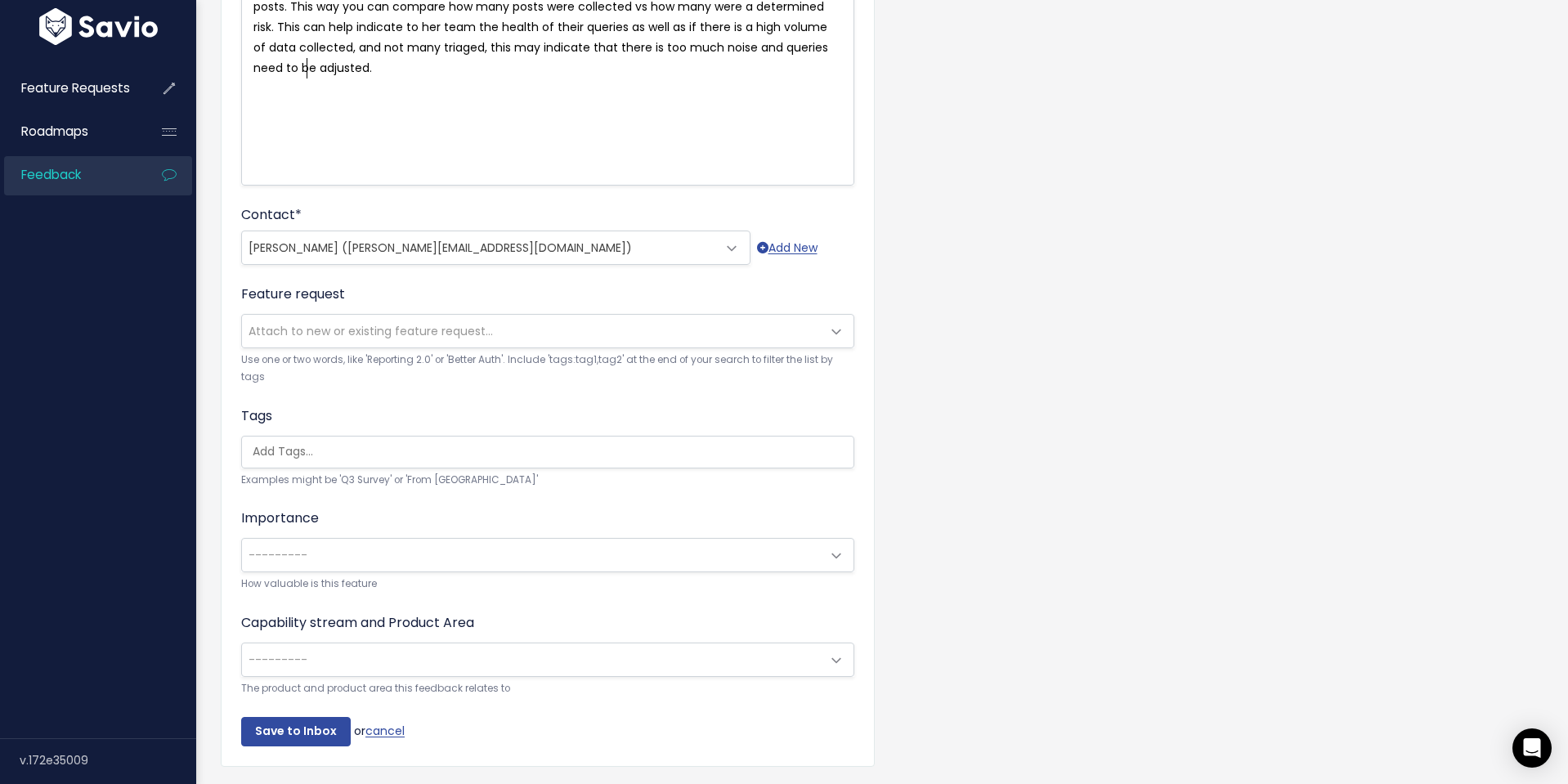
scroll to position [340, 0]
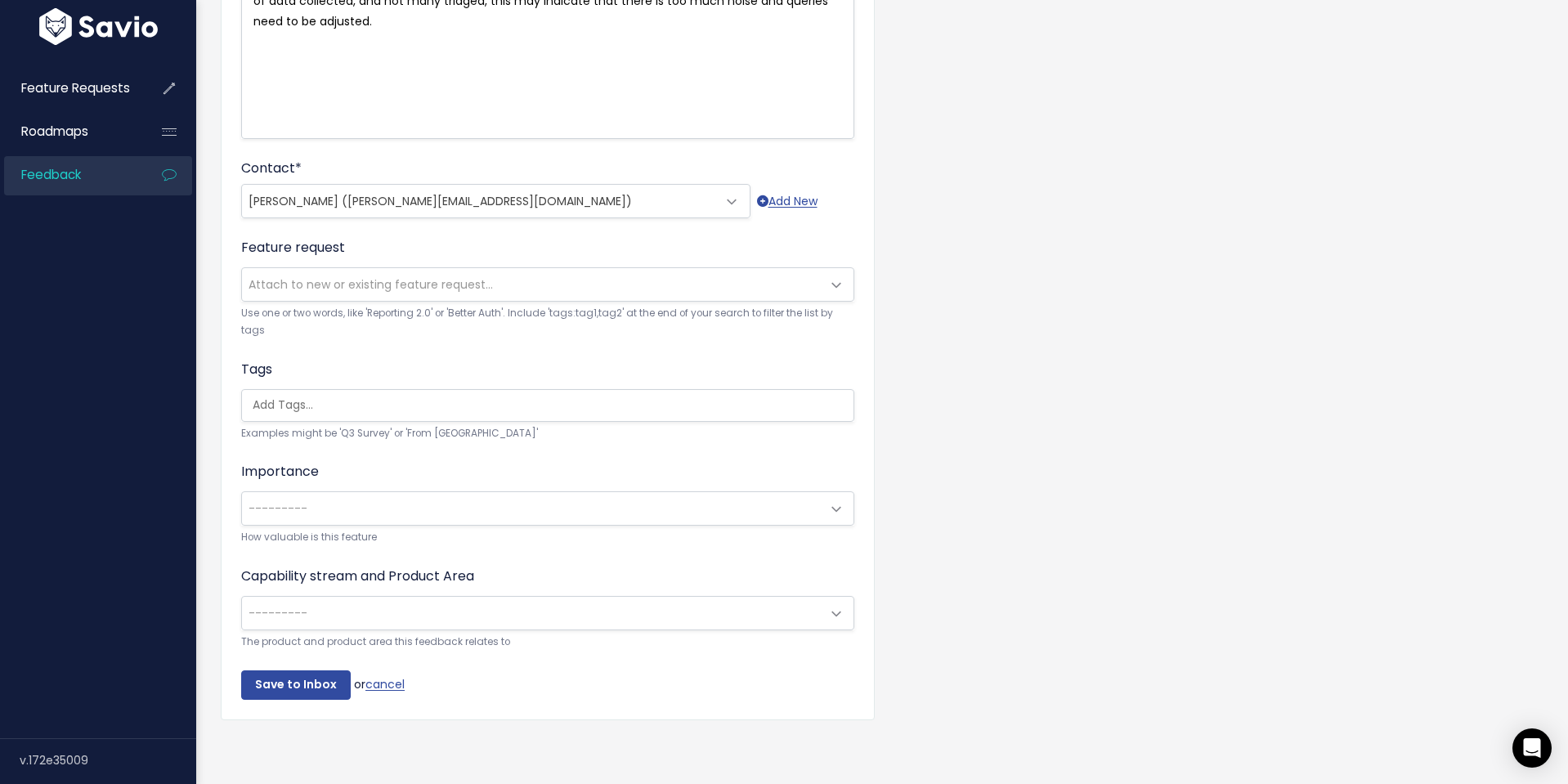
type textarea "too much noise and queries need to be adjusted."
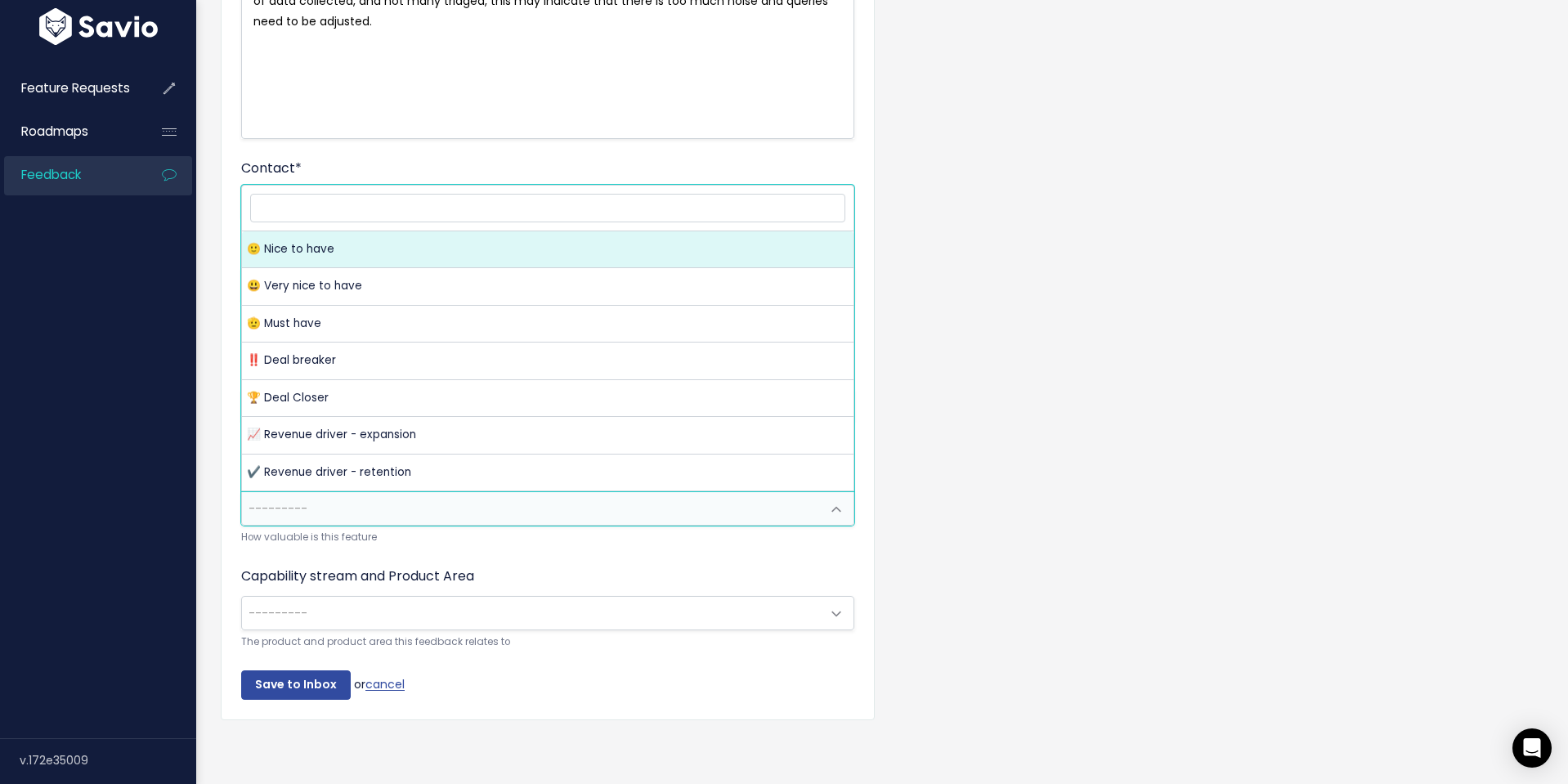
click at [441, 516] on span "---------" at bounding box center [532, 509] width 579 height 33
select select "NICE_TO_HAVE"
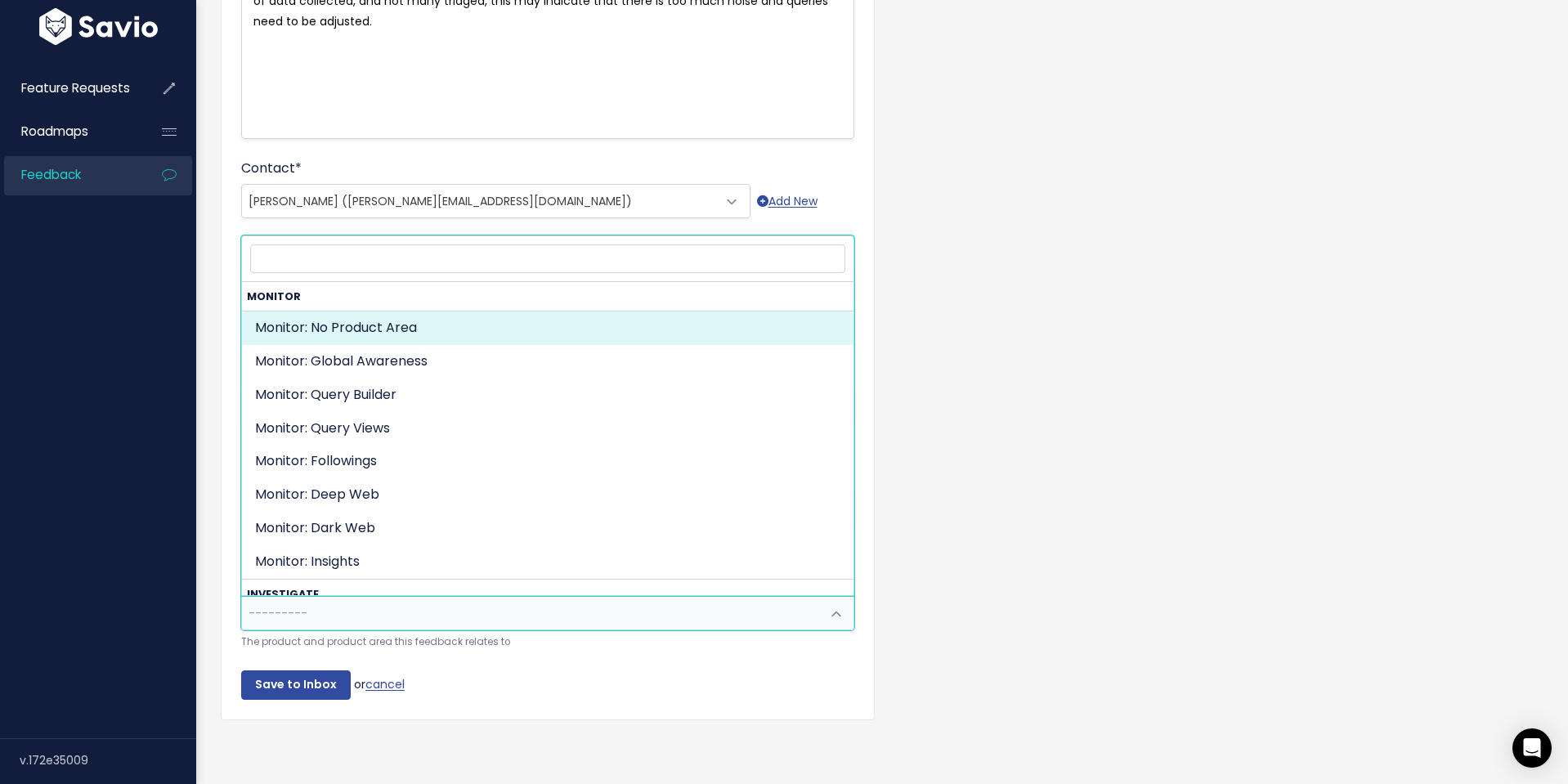
click at [451, 602] on span "---------" at bounding box center [532, 614] width 579 height 33
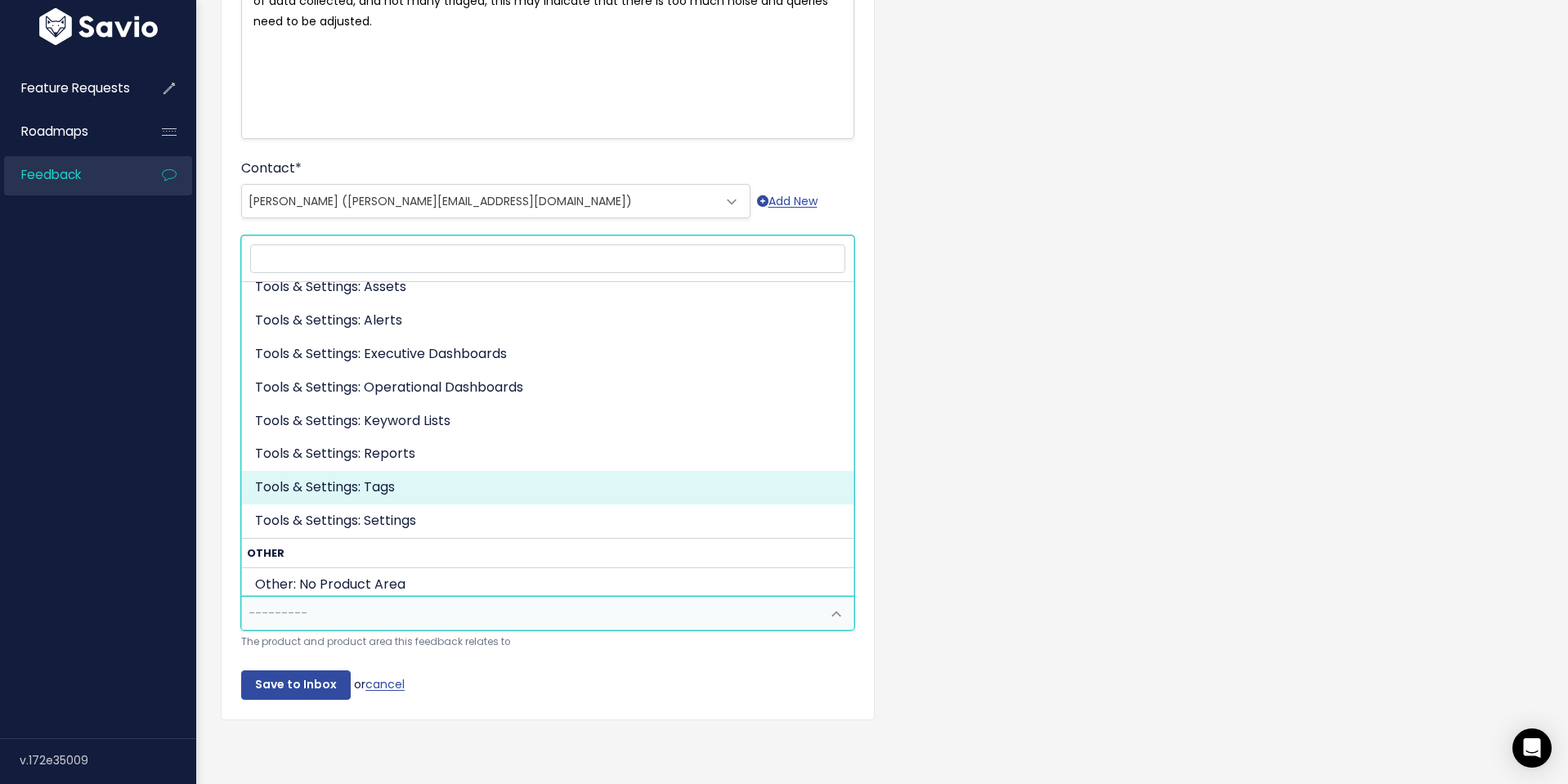
scroll to position [567, 0]
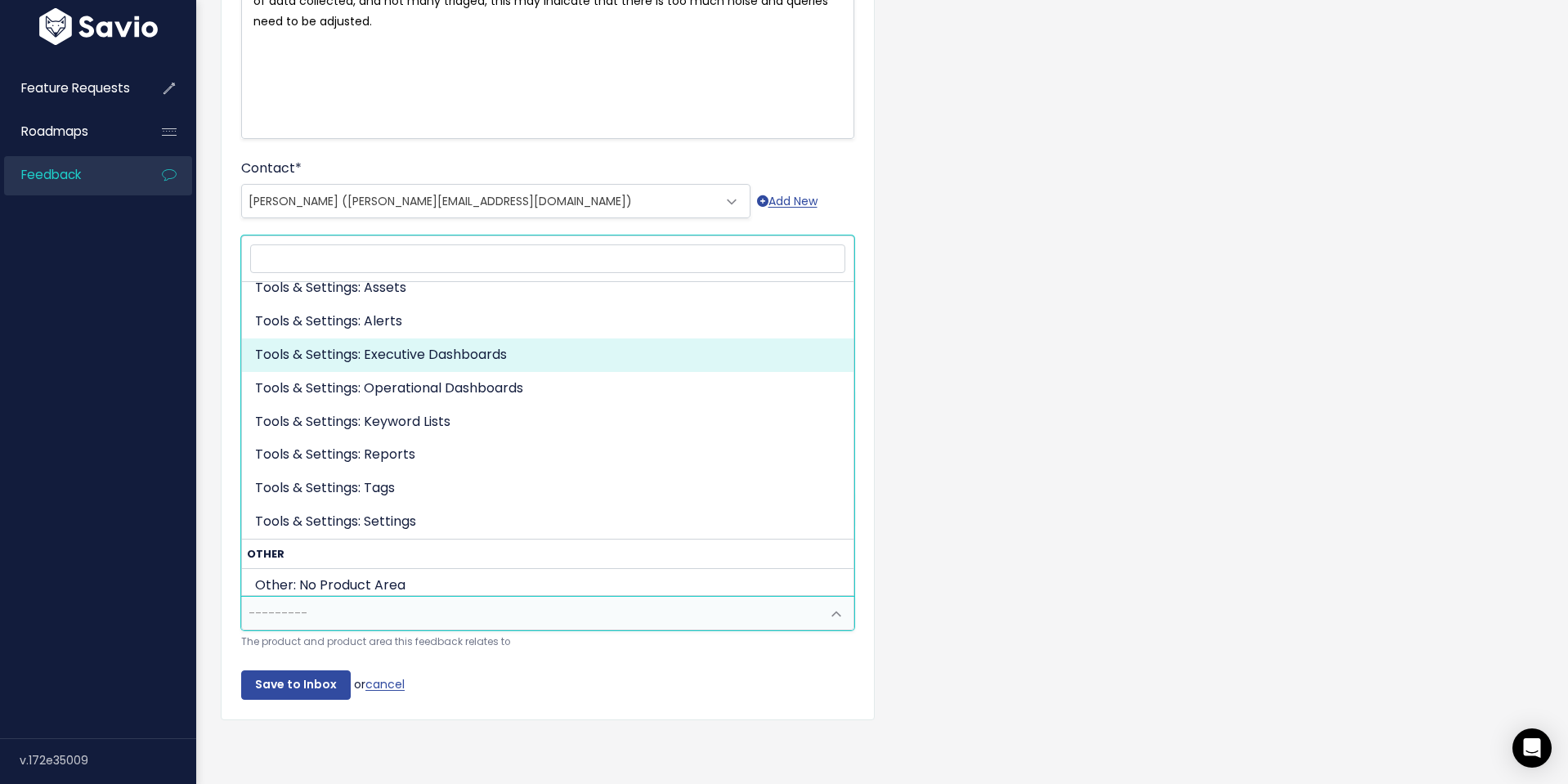
select select "TOOLS_SETTINGS:EXECUTIVE_DASHBOARDS"
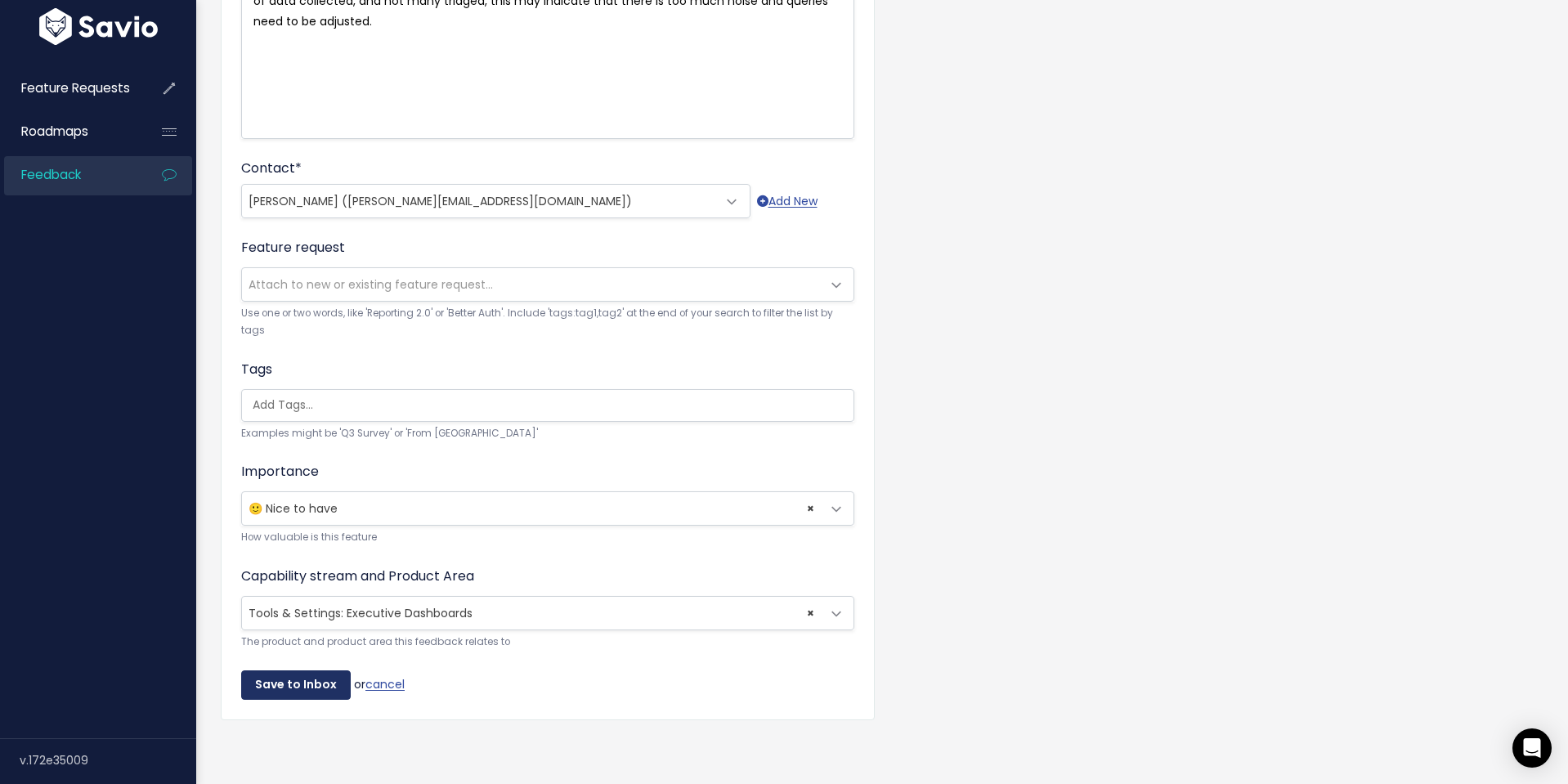
click at [286, 680] on input "Save to Inbox" at bounding box center [296, 686] width 109 height 30
